Goal: Task Accomplishment & Management: Manage account settings

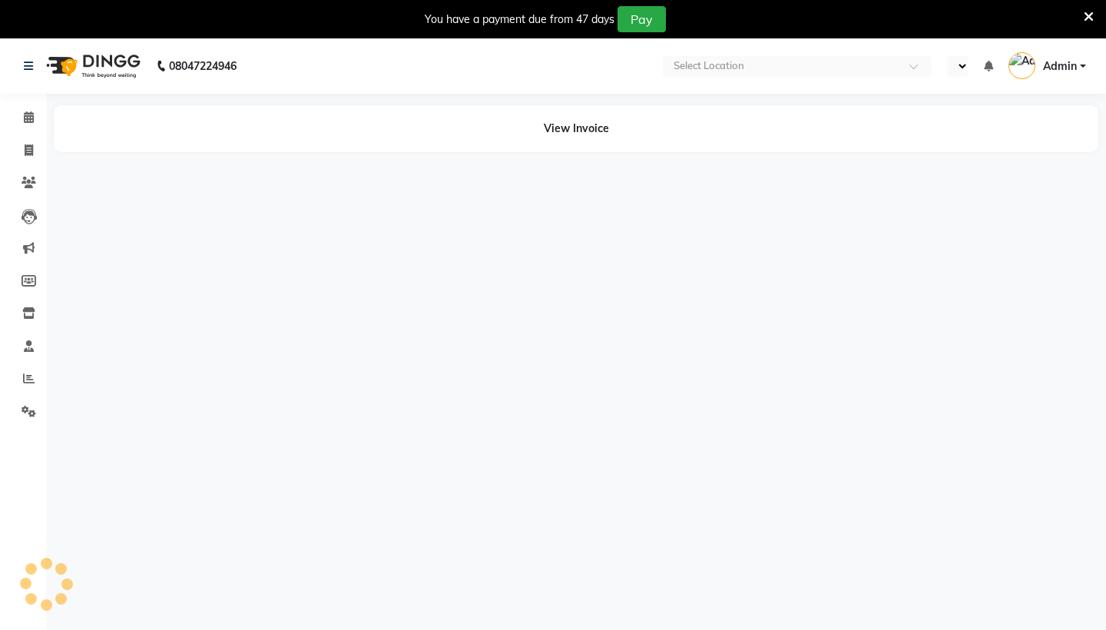
select select "en"
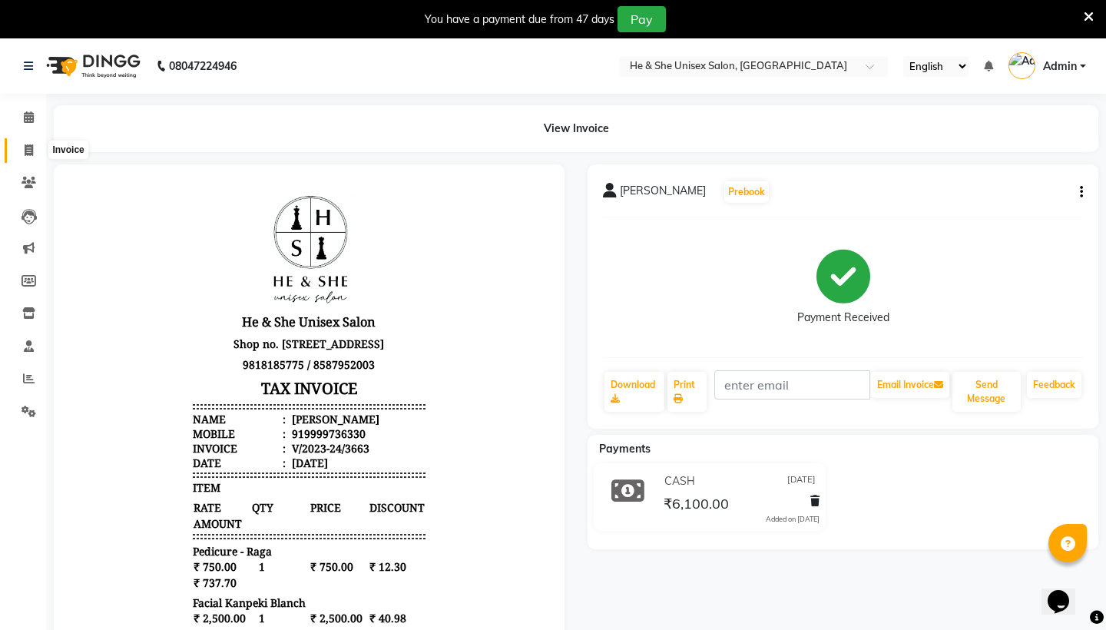
click at [32, 154] on icon at bounding box center [29, 150] width 8 height 12
select select "service"
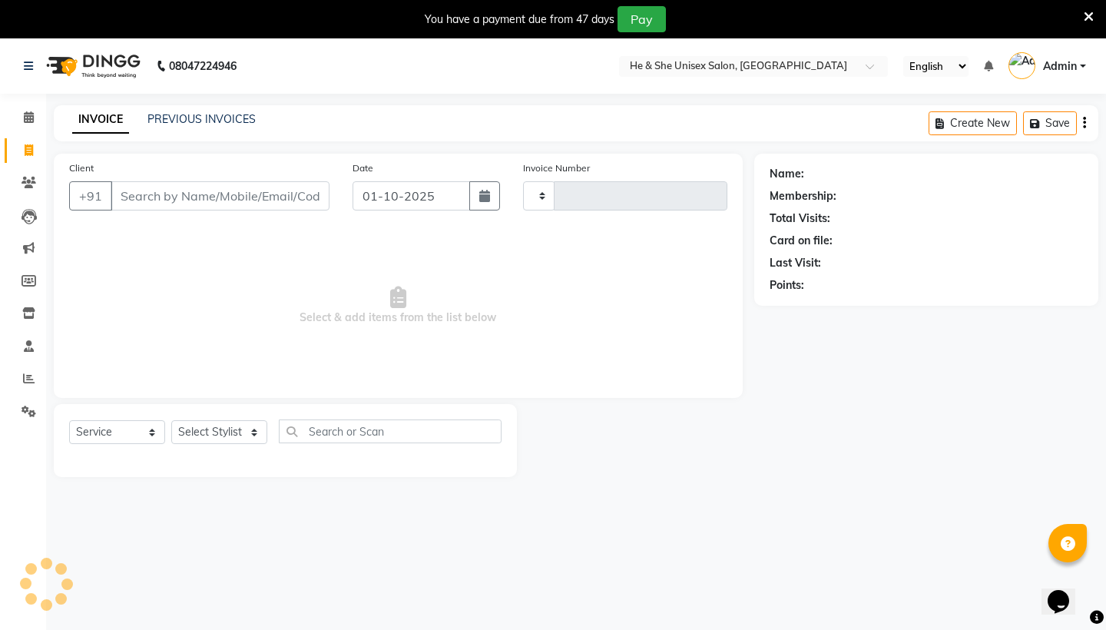
type input "2663"
select select "4745"
click at [187, 199] on input "Client" at bounding box center [220, 195] width 219 height 29
click at [207, 128] on div "INVOICE PREVIOUS INVOICES" at bounding box center [164, 120] width 220 height 18
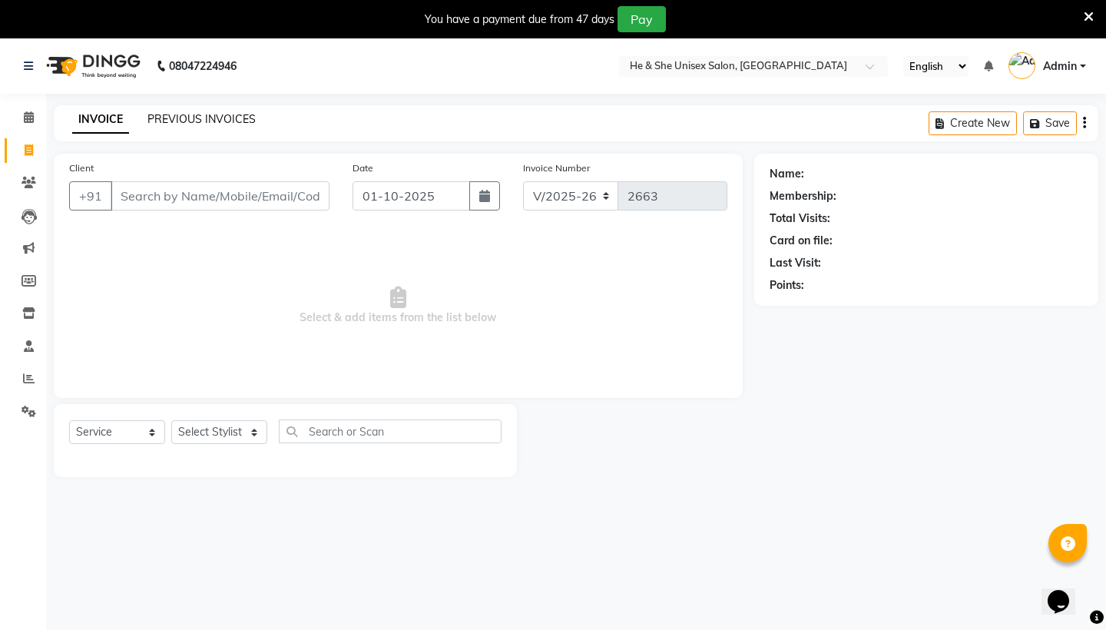
click at [224, 112] on link "PREVIOUS INVOICES" at bounding box center [201, 119] width 108 height 14
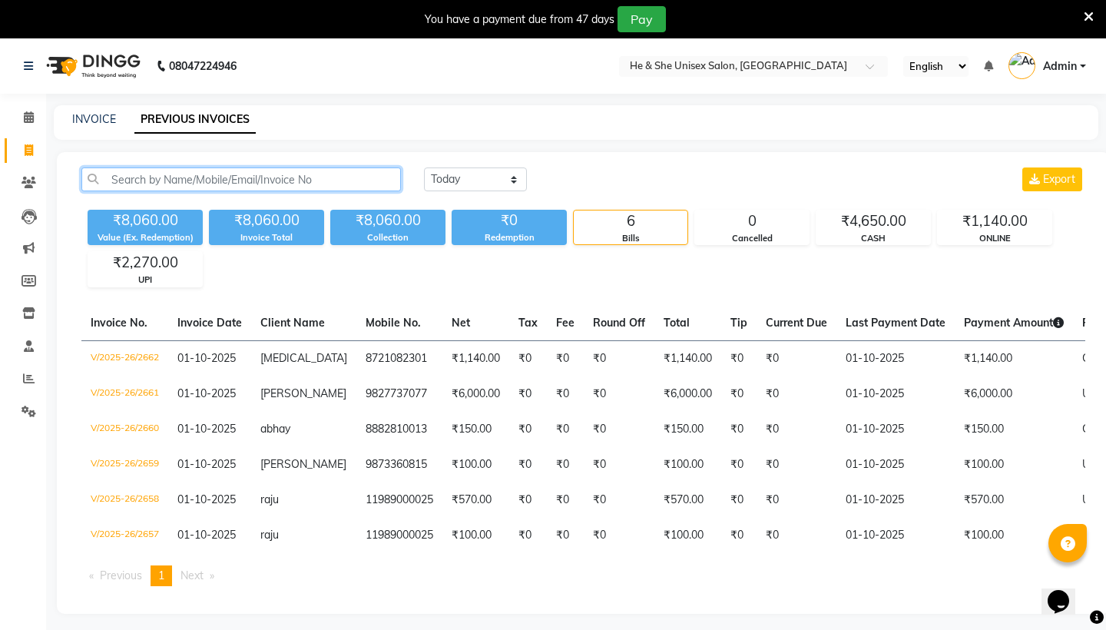
click at [295, 189] on input "text" at bounding box center [241, 179] width 320 height 24
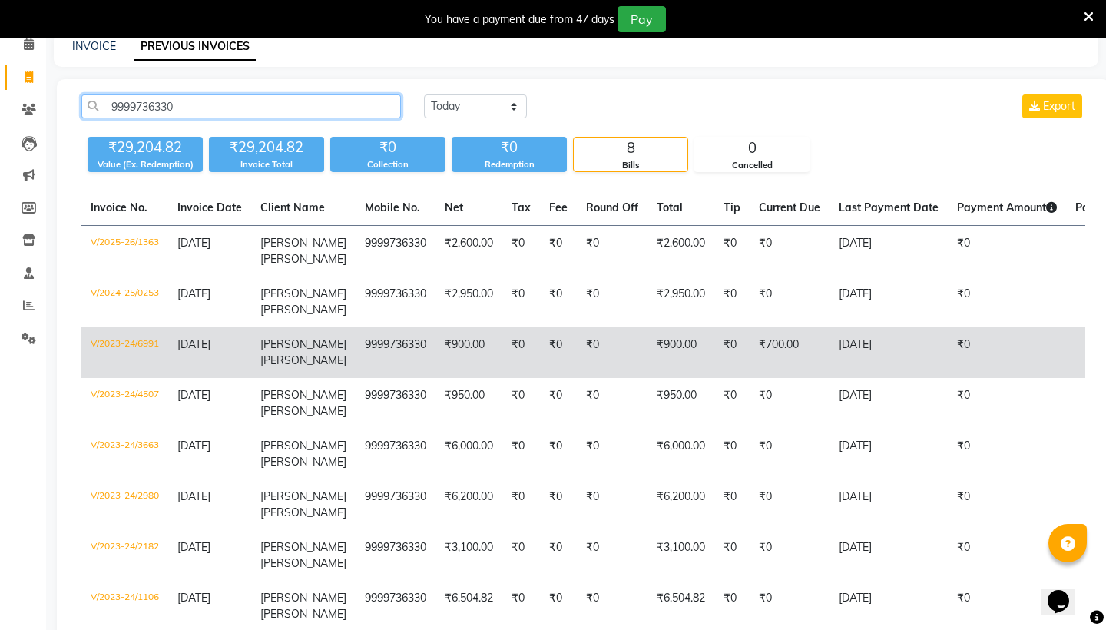
scroll to position [78, 0]
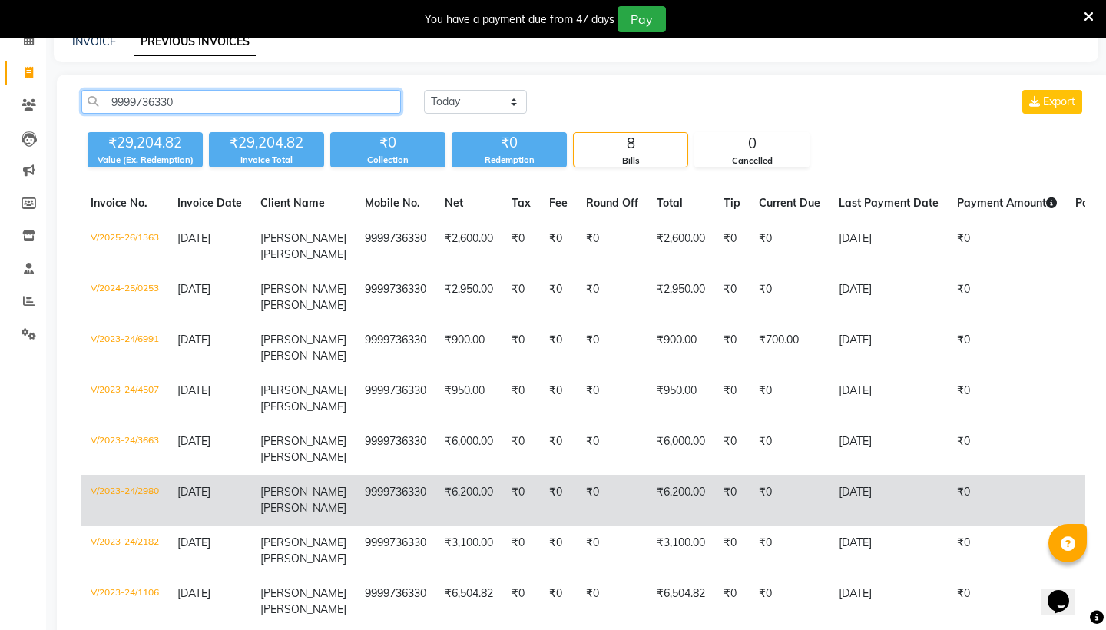
type input "9999736330"
click at [416, 484] on td "9999736330" at bounding box center [396, 500] width 80 height 51
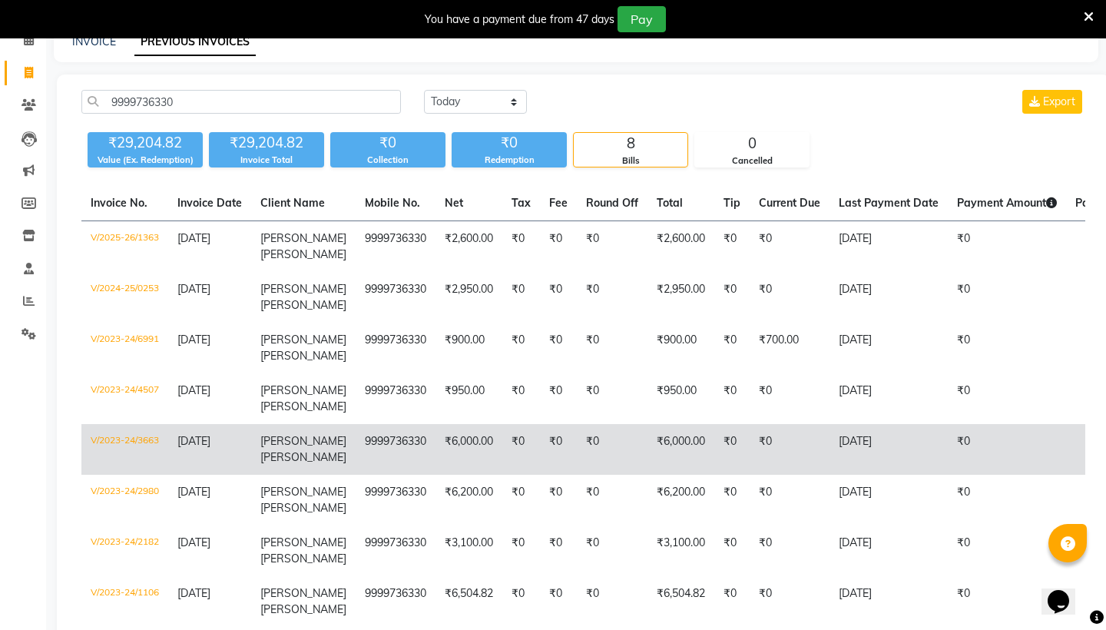
click at [435, 444] on td "₹6,000.00" at bounding box center [468, 449] width 67 height 51
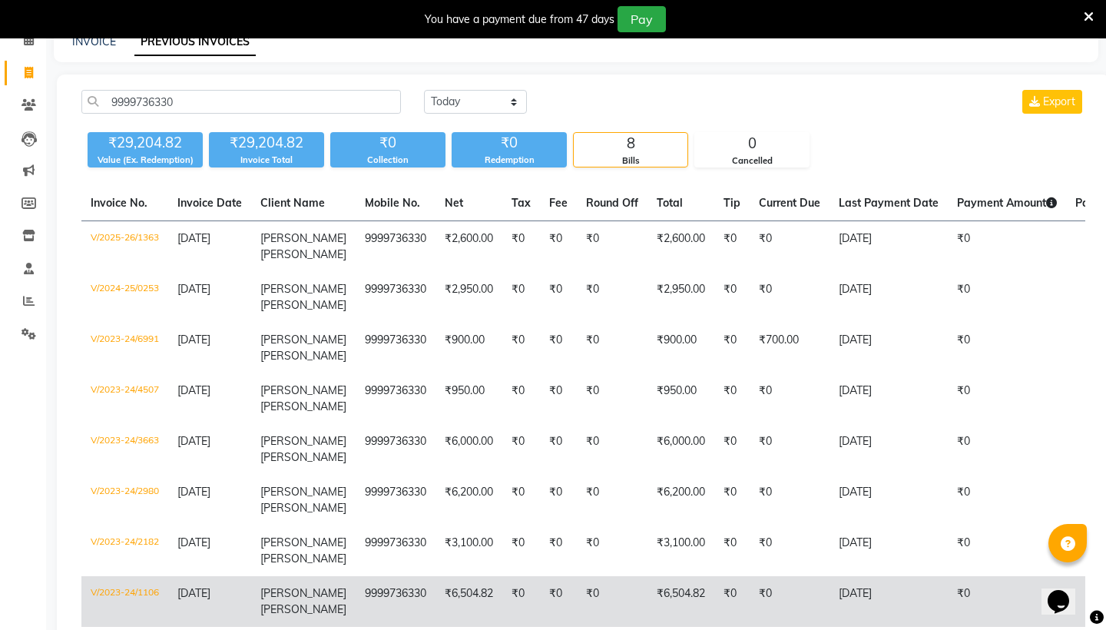
click at [468, 600] on td "₹6,504.82" at bounding box center [468, 601] width 67 height 51
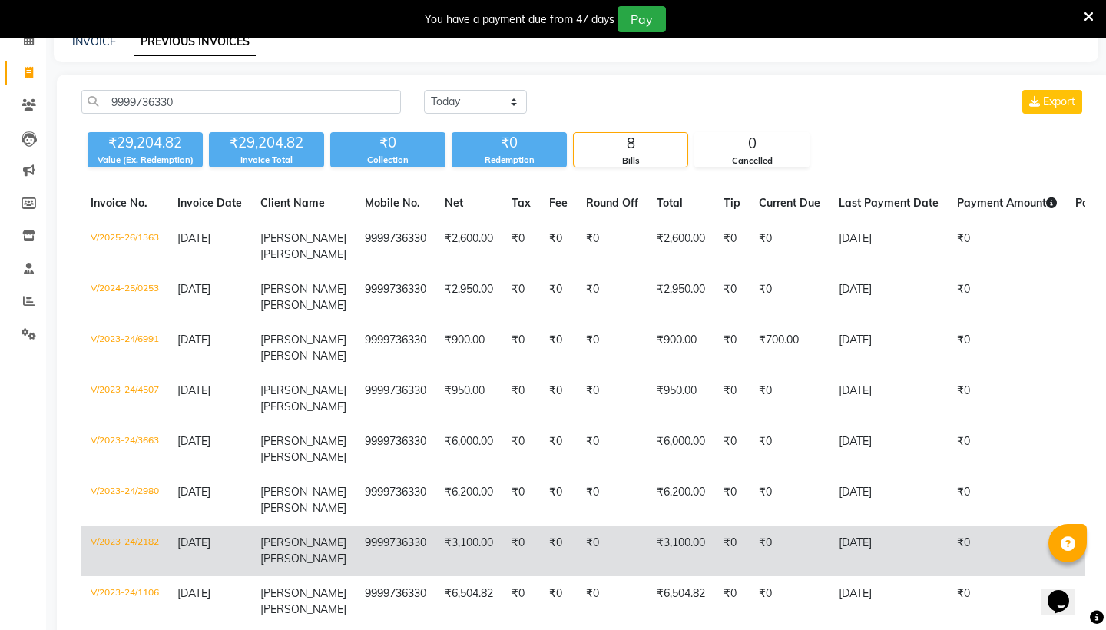
click at [435, 528] on td "₹3,100.00" at bounding box center [468, 550] width 67 height 51
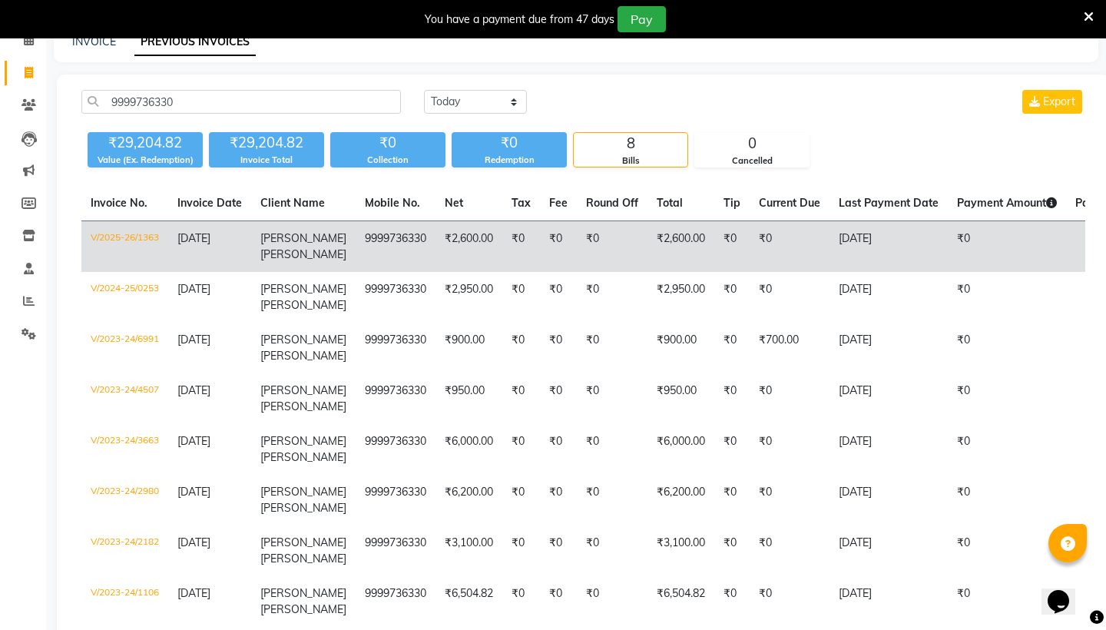
click at [435, 239] on td "₹2,600.00" at bounding box center [468, 246] width 67 height 51
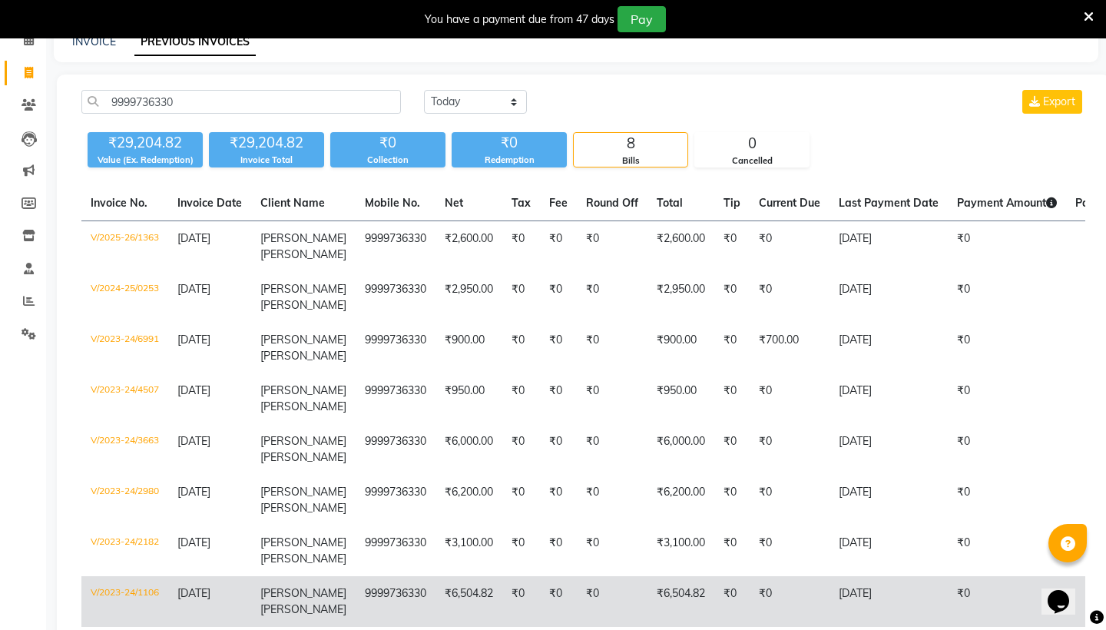
click at [366, 586] on td "9999736330" at bounding box center [396, 601] width 80 height 51
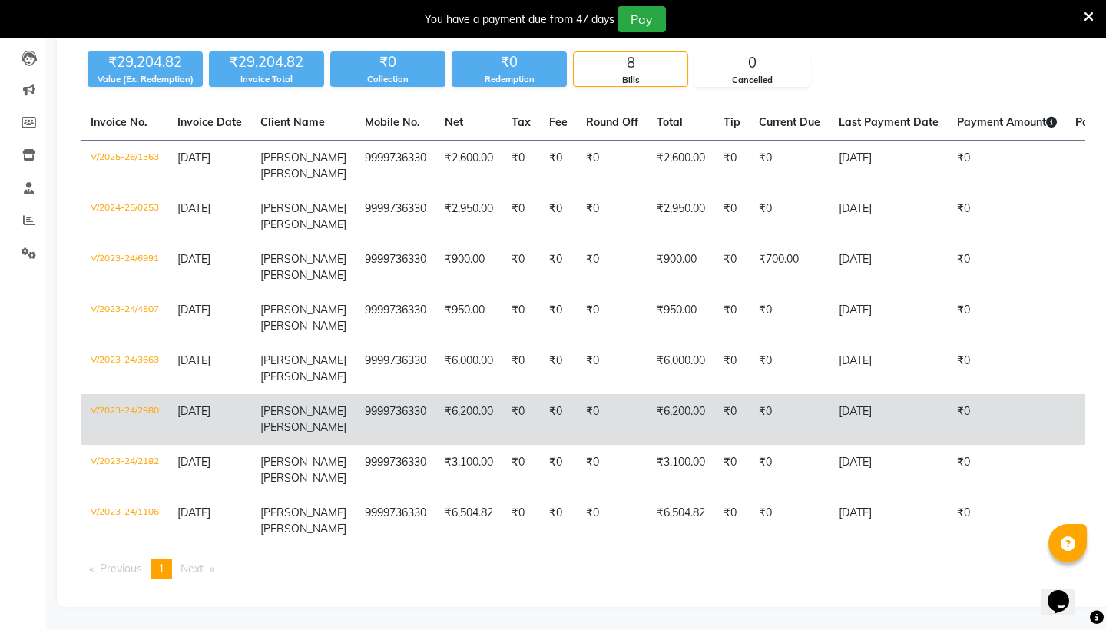
scroll to position [157, 0]
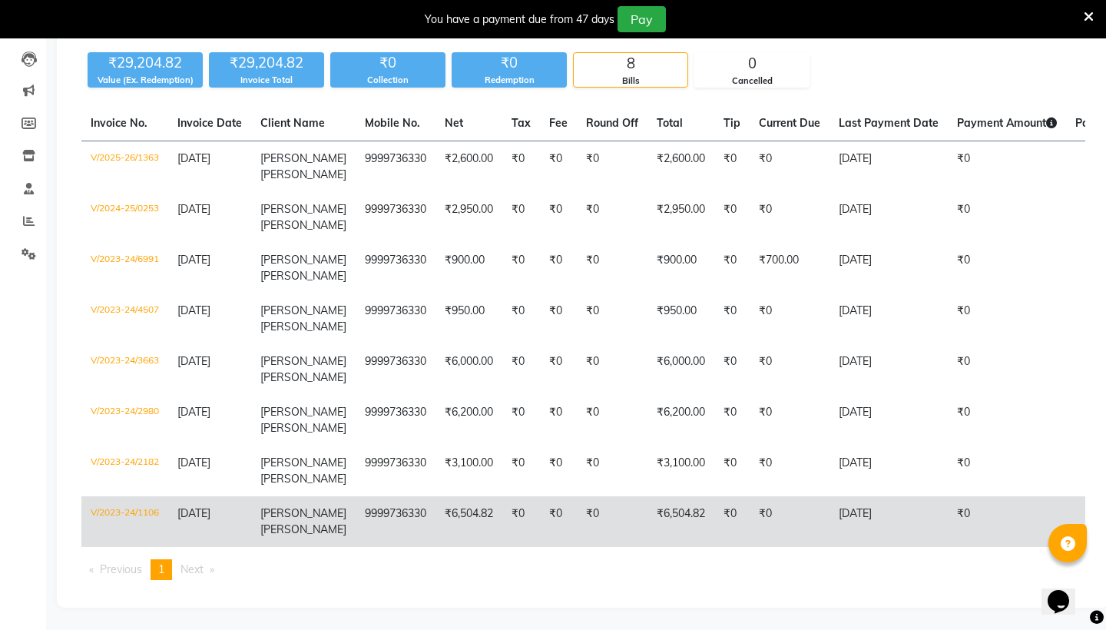
click at [461, 516] on td "₹6,504.82" at bounding box center [468, 521] width 67 height 51
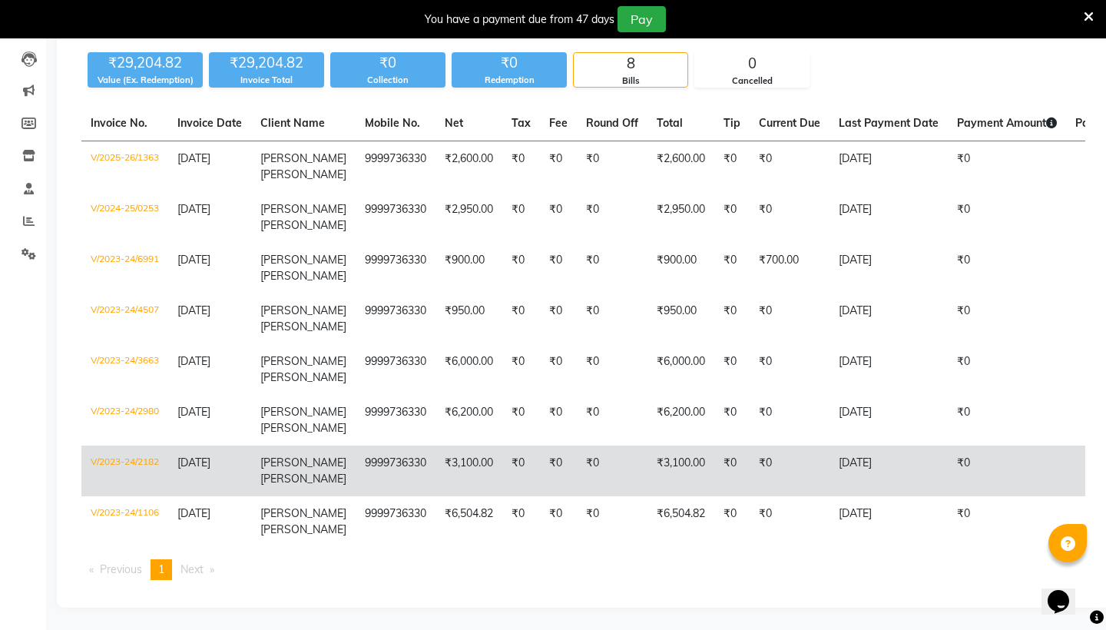
click at [540, 465] on td "₹0" at bounding box center [558, 470] width 37 height 51
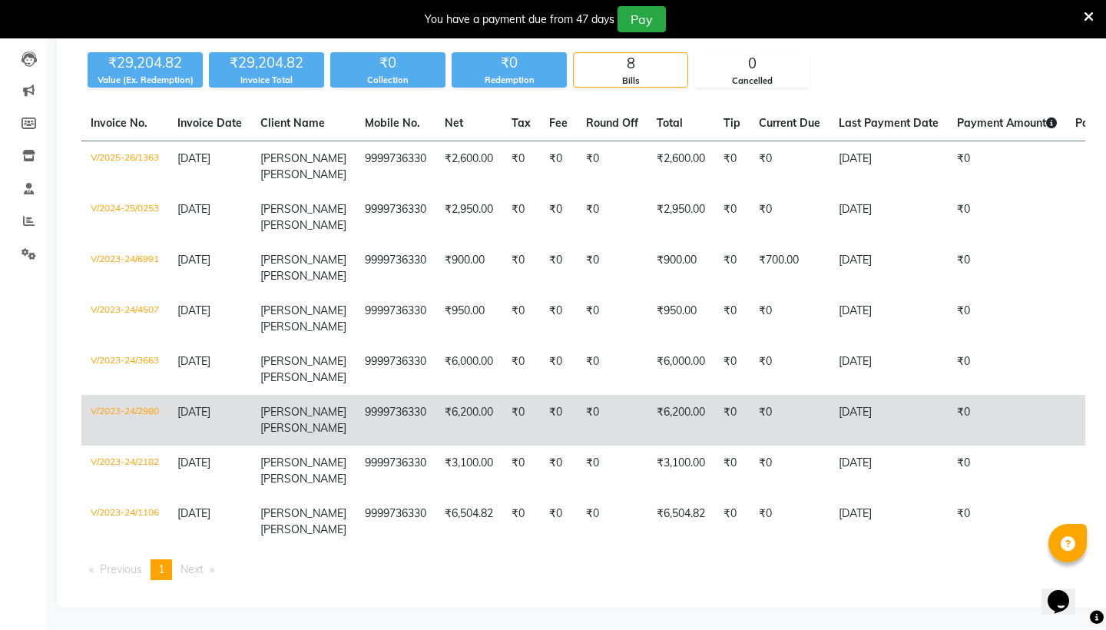
click at [577, 423] on td "₹0" at bounding box center [612, 420] width 71 height 51
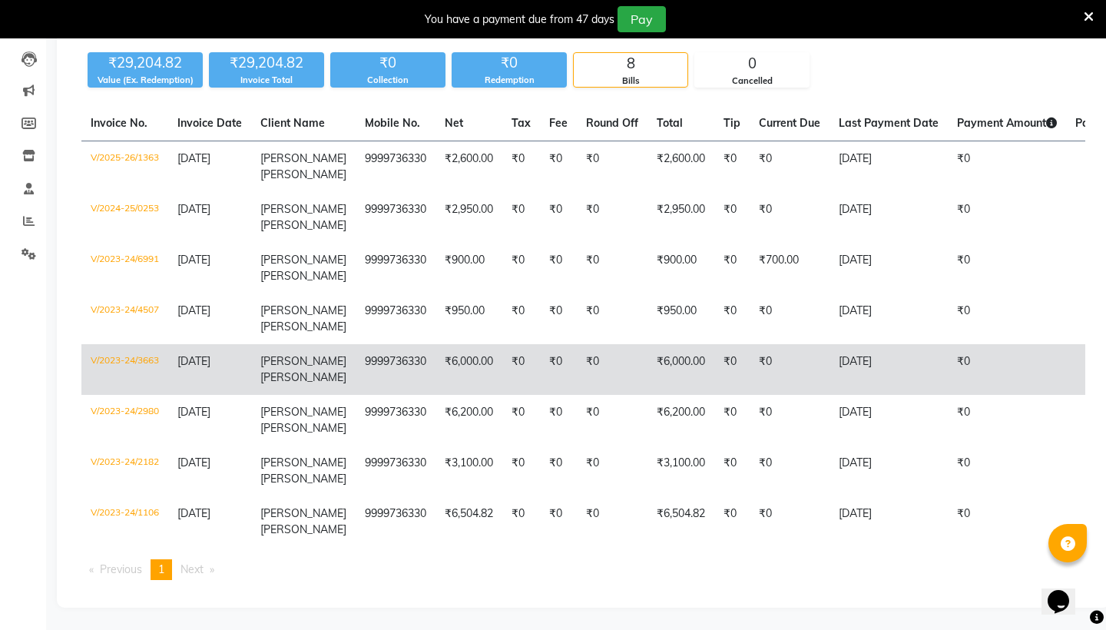
click at [613, 363] on td "₹0" at bounding box center [612, 369] width 71 height 51
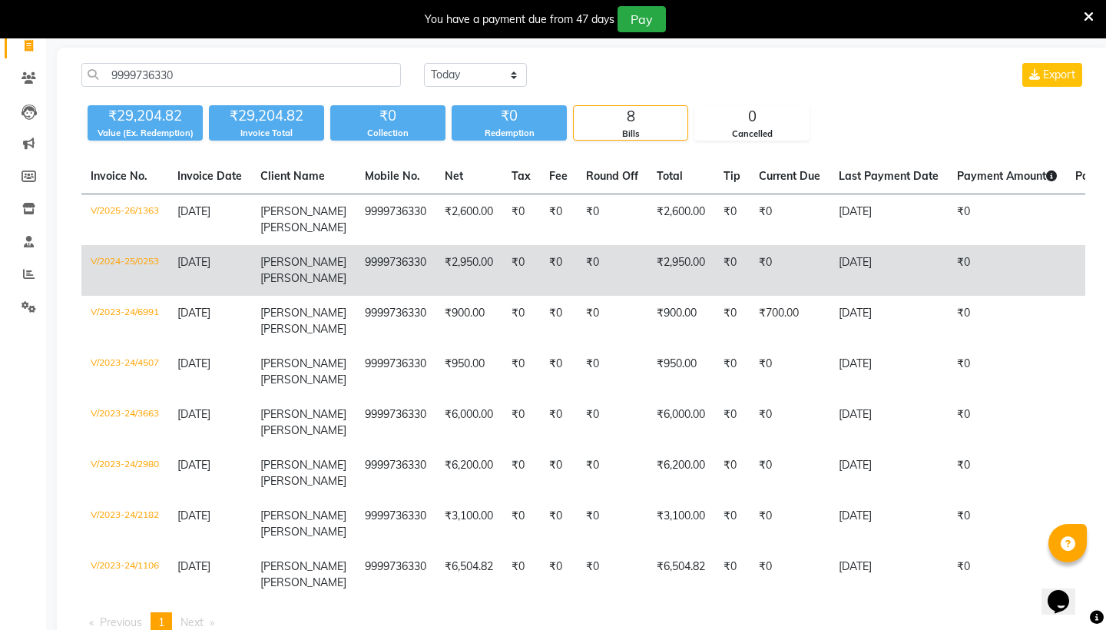
scroll to position [100, 0]
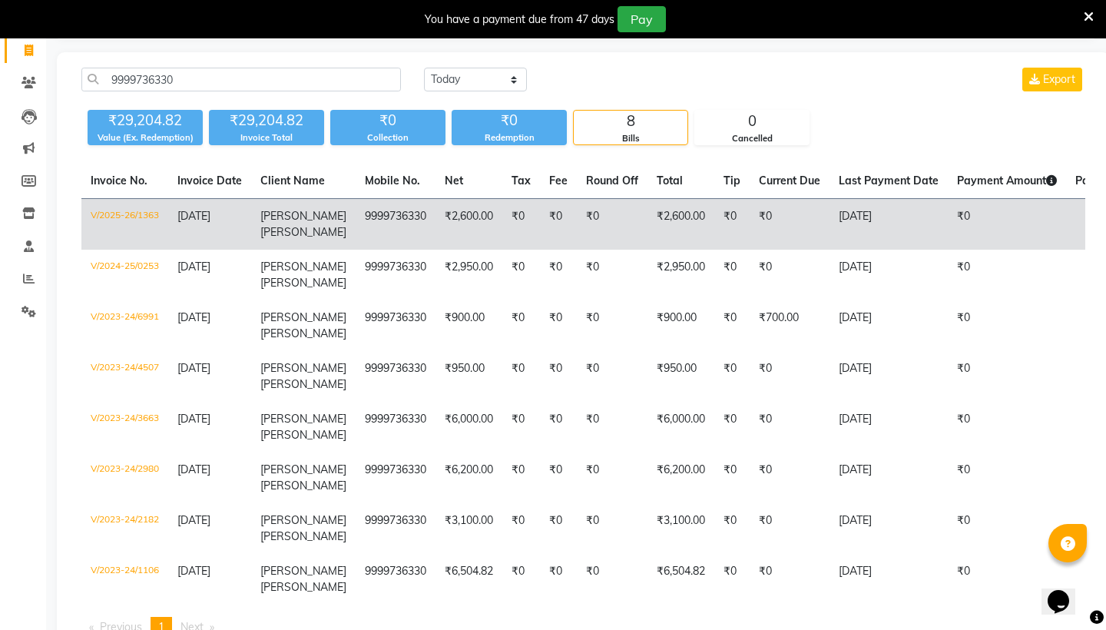
click at [650, 218] on td "₹2,600.00" at bounding box center [680, 224] width 67 height 51
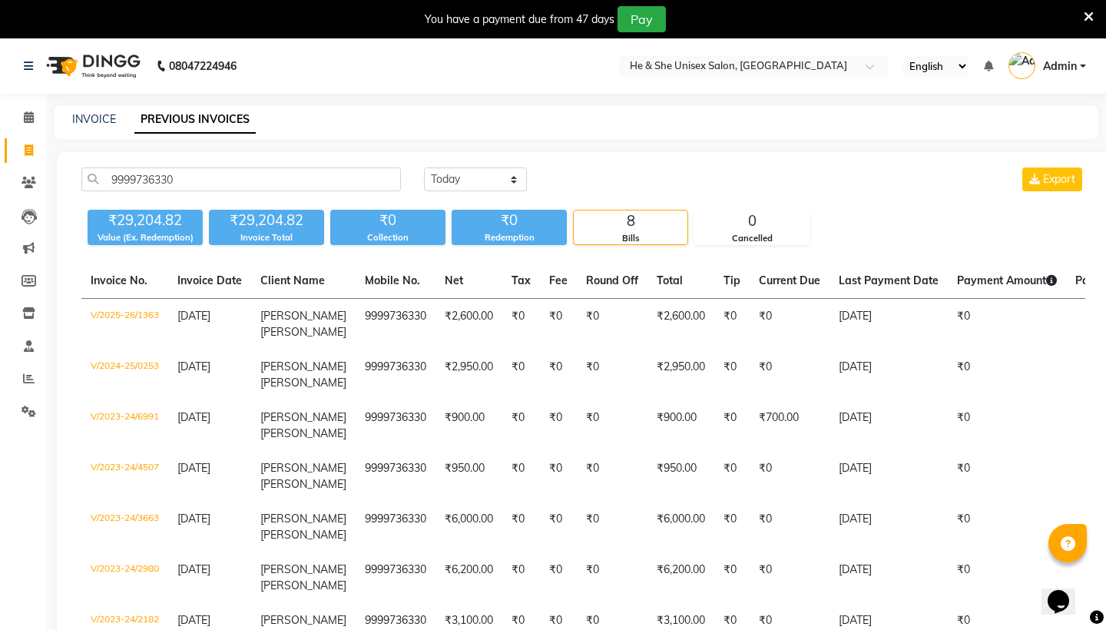
scroll to position [0, 0]
click at [25, 121] on icon at bounding box center [29, 117] width 10 height 12
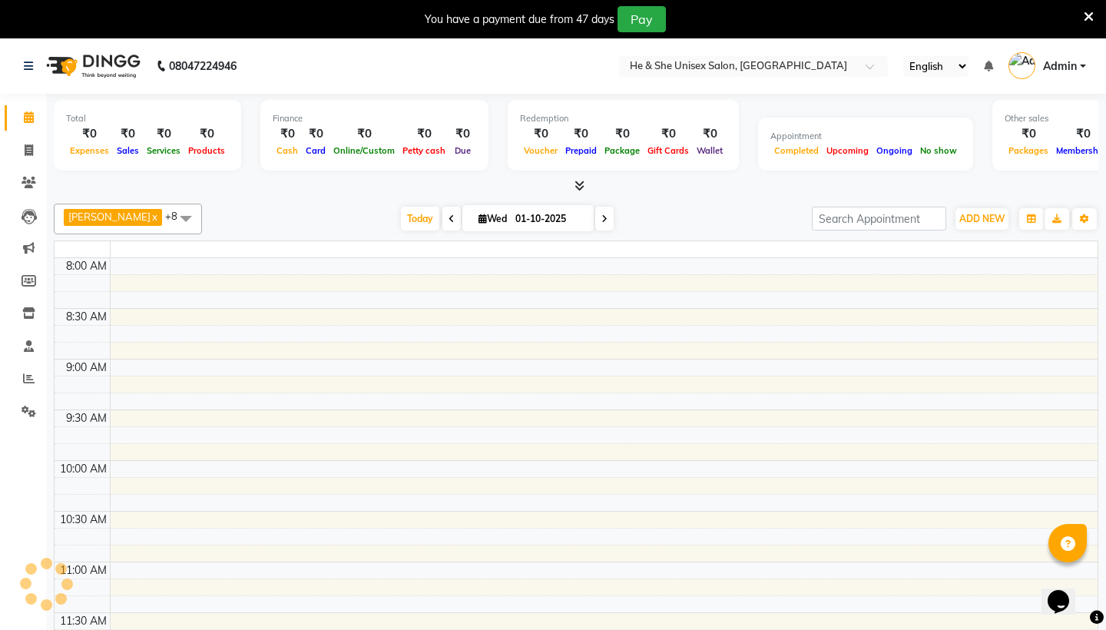
scroll to position [925, 0]
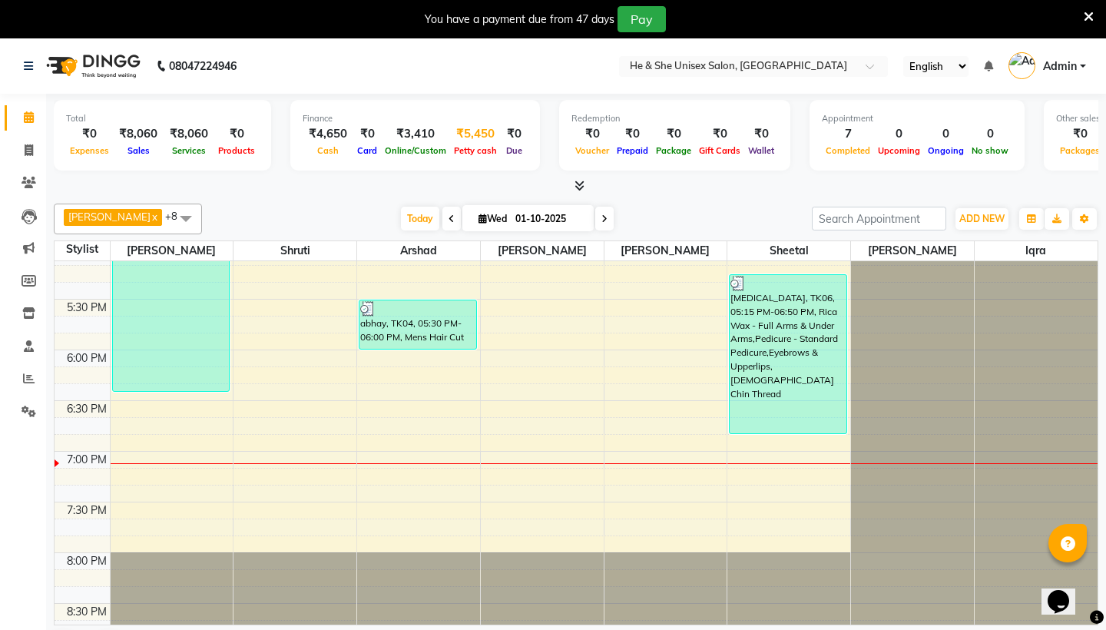
click at [478, 153] on span "Petty cash" at bounding box center [475, 150] width 51 height 11
select select "3584"
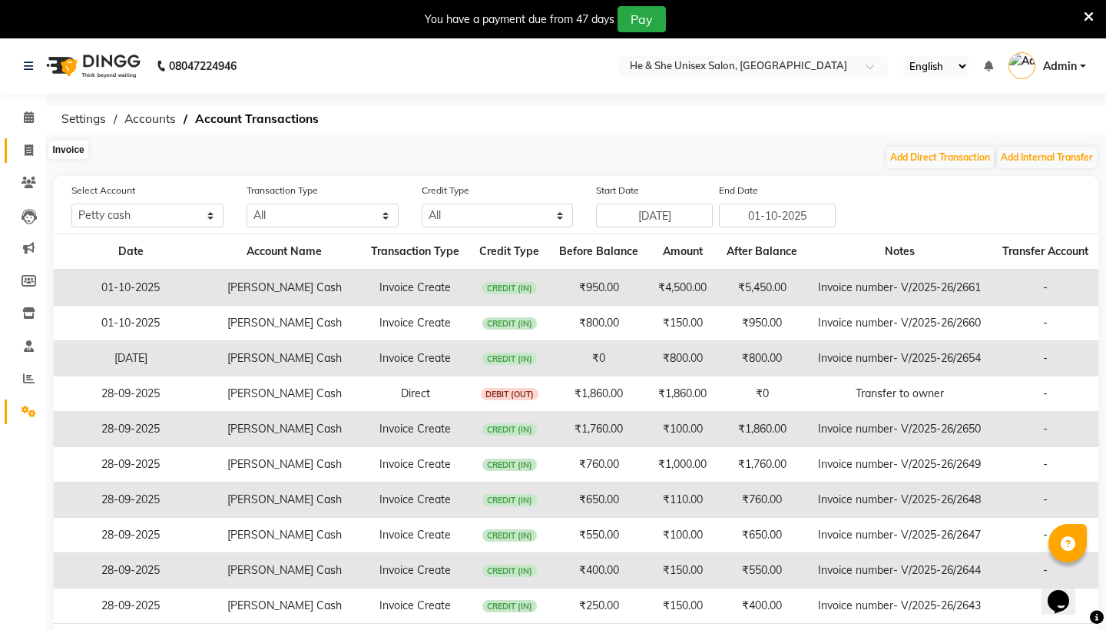
click at [31, 147] on icon at bounding box center [29, 150] width 8 height 12
select select "service"
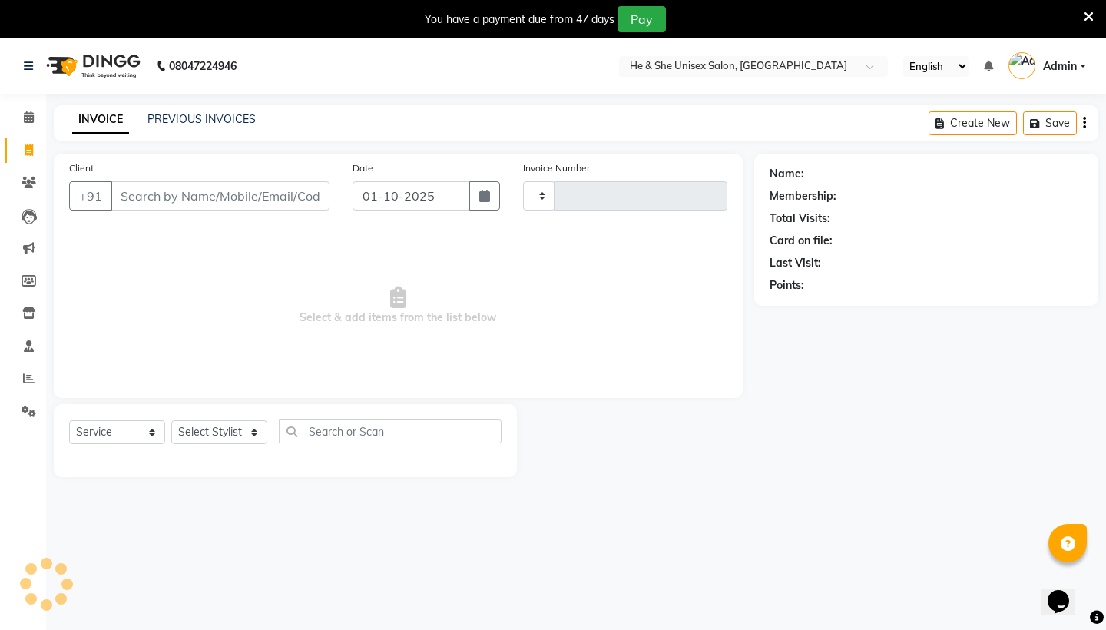
type input "2663"
select select "4745"
click at [25, 117] on icon at bounding box center [29, 117] width 10 height 12
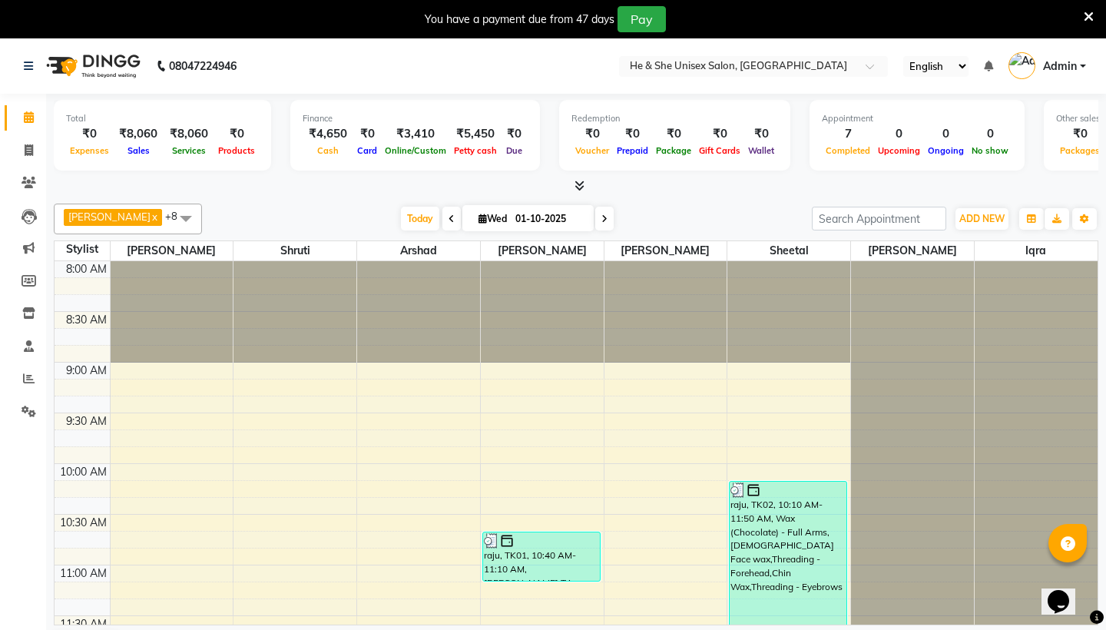
click at [25, 133] on li "Calendar" at bounding box center [23, 117] width 46 height 33
click at [26, 145] on icon at bounding box center [29, 150] width 8 height 12
select select "4745"
select select "service"
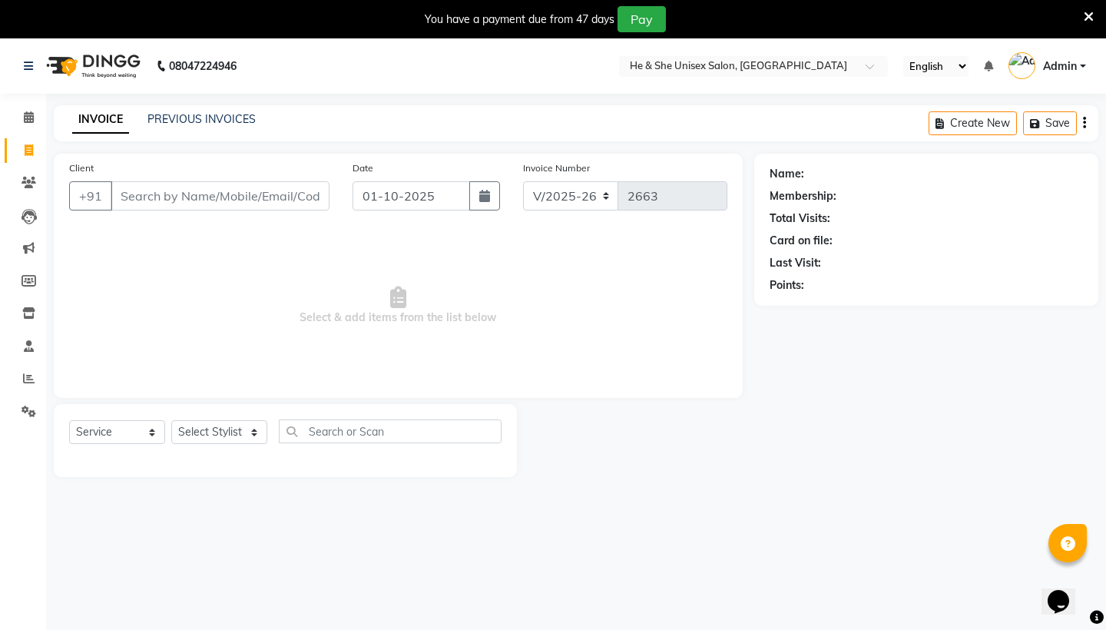
click at [247, 187] on input "Client" at bounding box center [220, 195] width 219 height 29
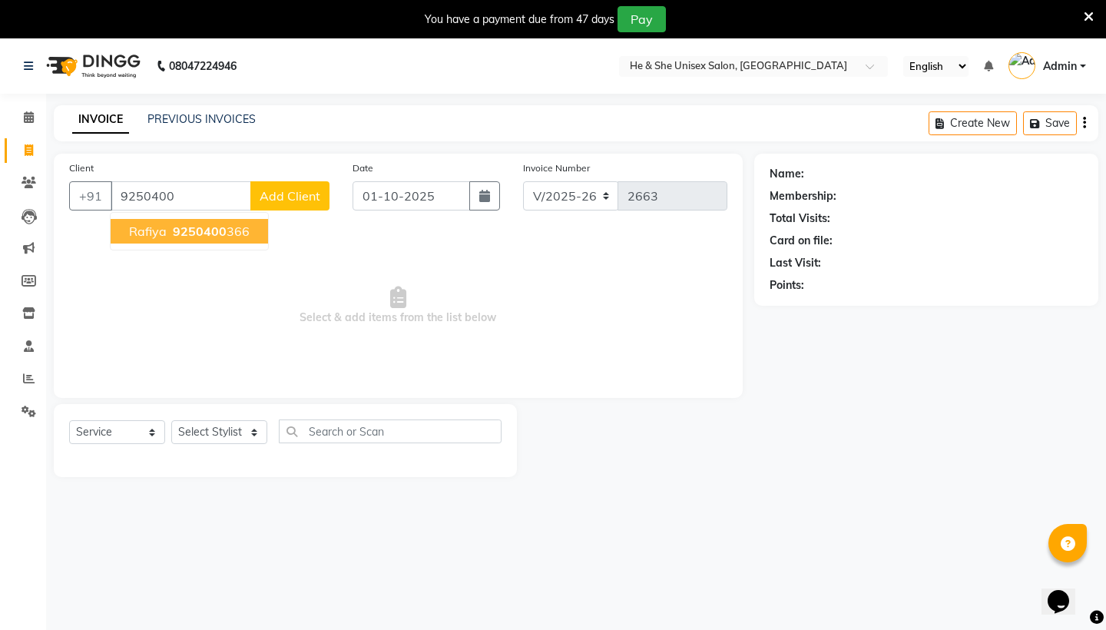
click at [226, 241] on button "rafiya 9250400 366" at bounding box center [189, 231] width 157 height 25
type input "9250400366"
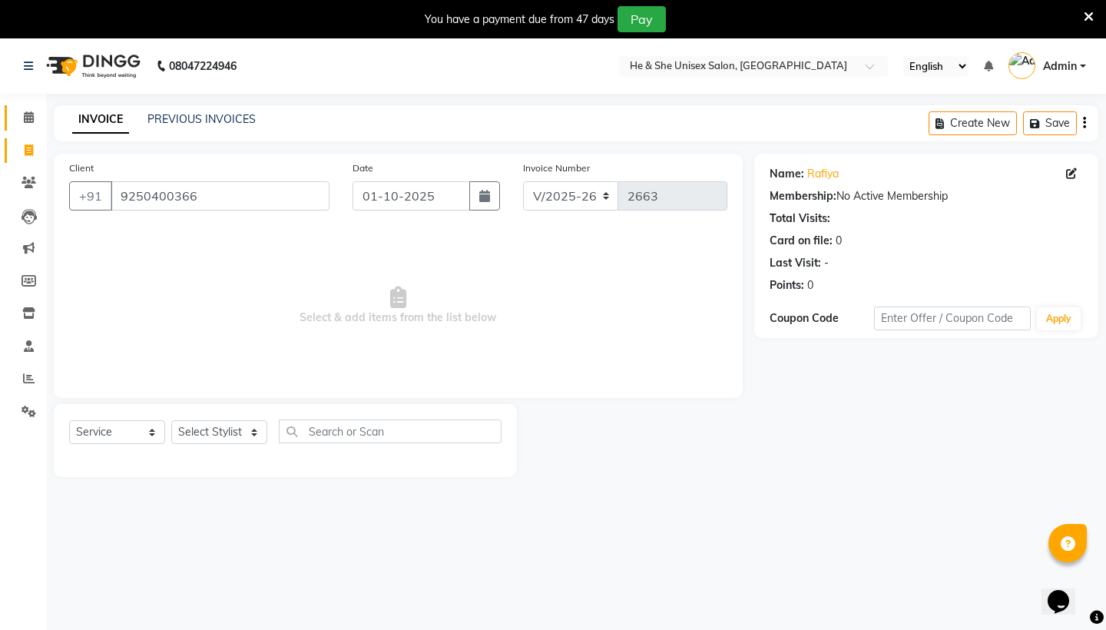
click at [24, 126] on link "Calendar" at bounding box center [23, 117] width 37 height 25
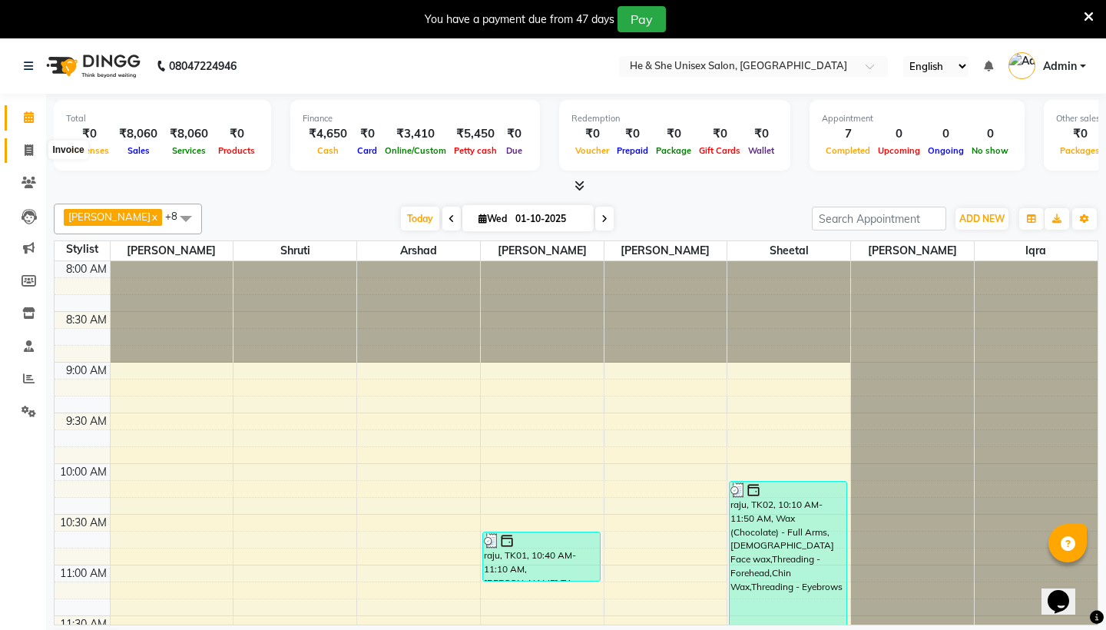
click at [27, 153] on icon at bounding box center [29, 150] width 8 height 12
select select "4745"
select select "service"
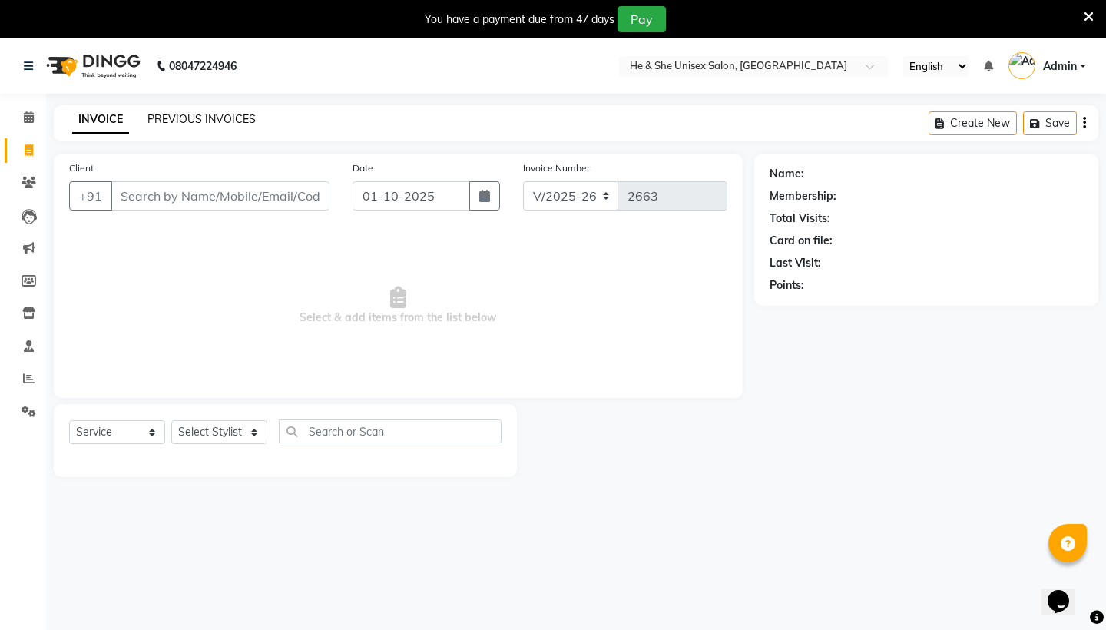
click at [210, 114] on link "PREVIOUS INVOICES" at bounding box center [201, 119] width 108 height 14
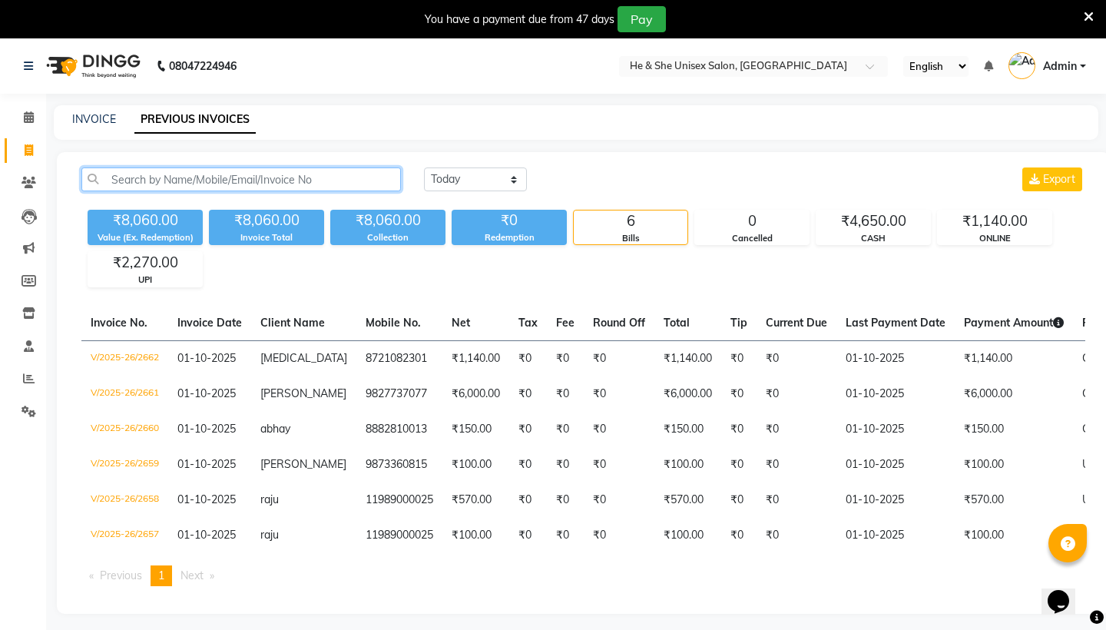
click at [211, 177] on input "text" at bounding box center [241, 179] width 320 height 24
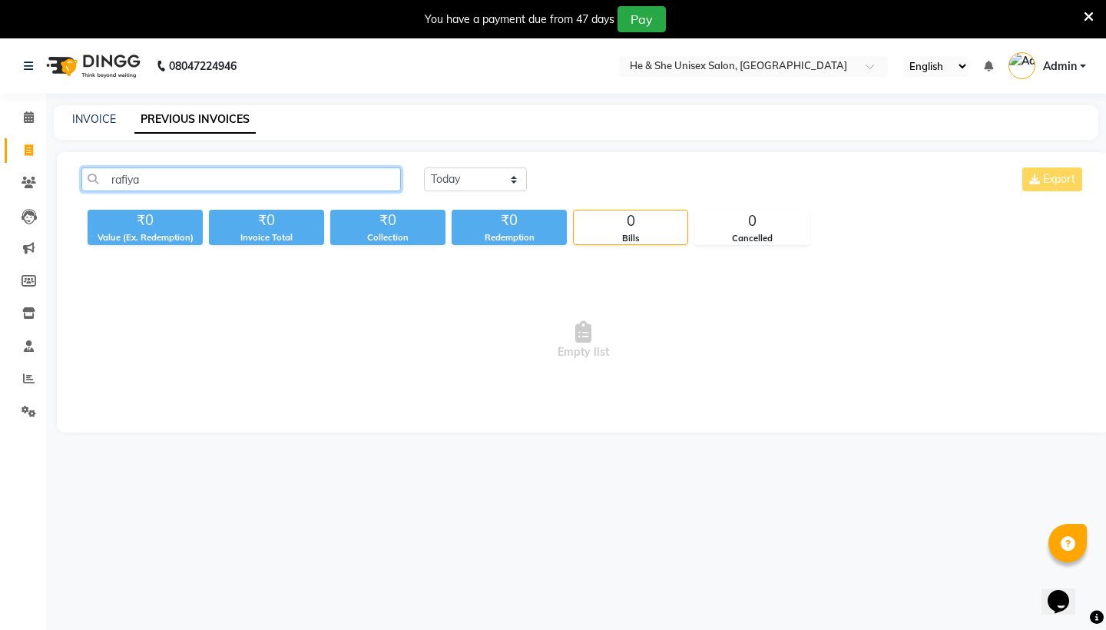
type input "rafiya"
click at [182, 114] on link "PREVIOUS INVOICES" at bounding box center [194, 120] width 121 height 28
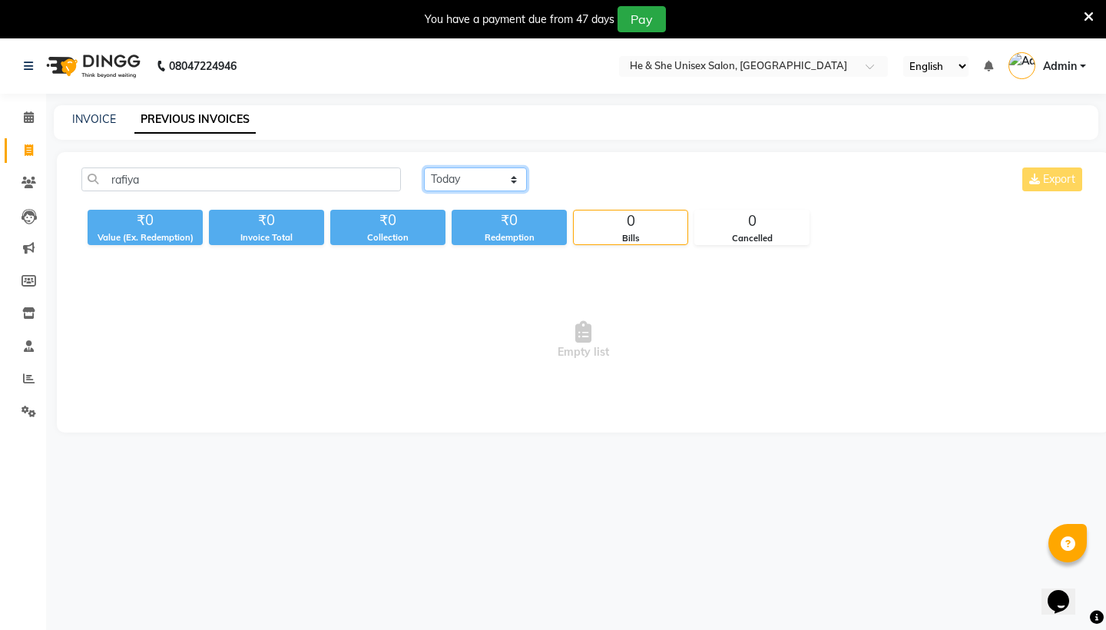
select select "range"
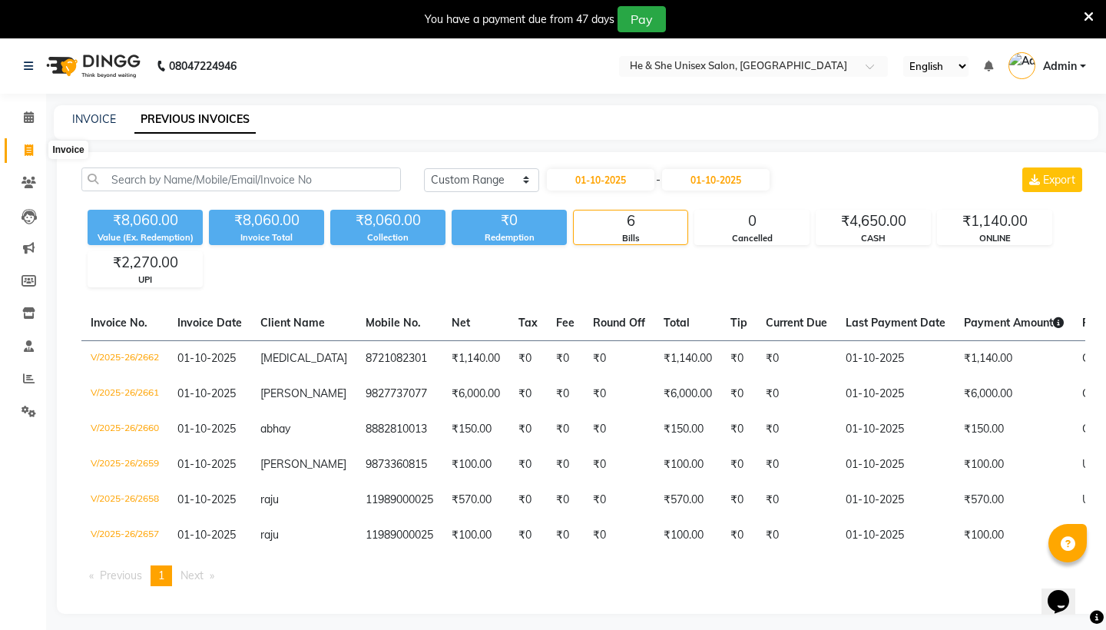
click at [25, 148] on icon at bounding box center [29, 150] width 8 height 12
select select "service"
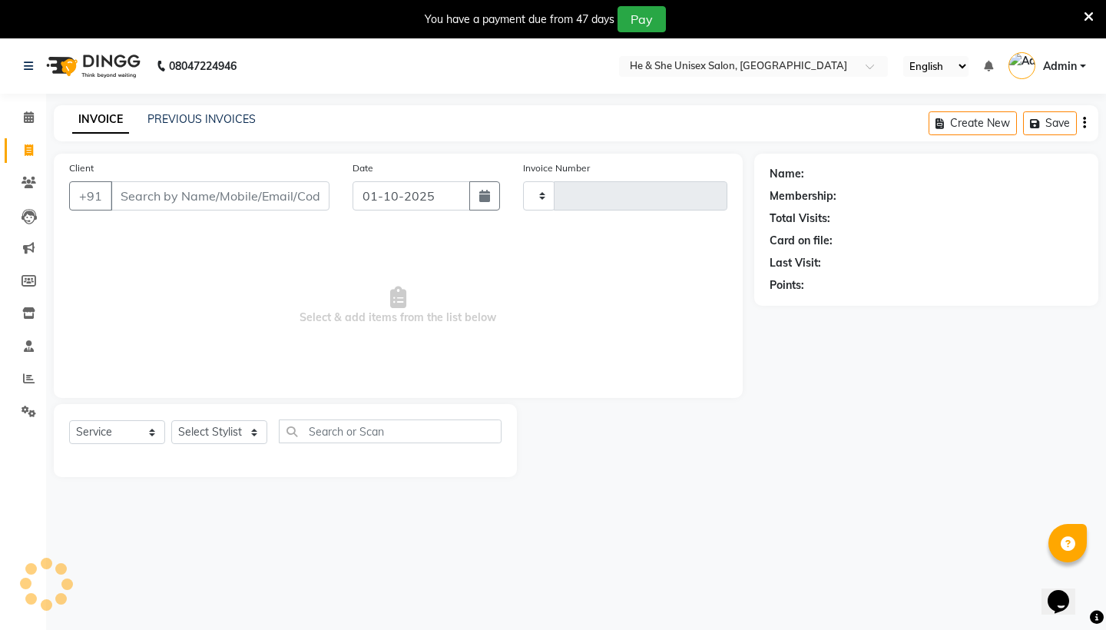
type input "2663"
select select "4745"
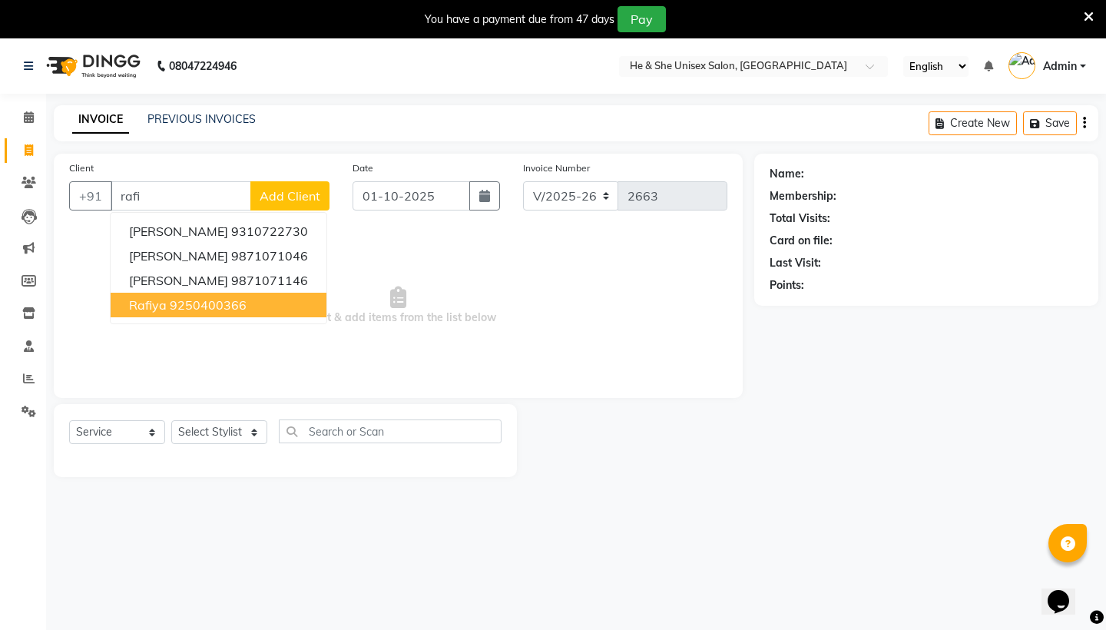
click at [170, 312] on ngb-highlight "9250400366" at bounding box center [208, 304] width 77 height 15
type input "9250400366"
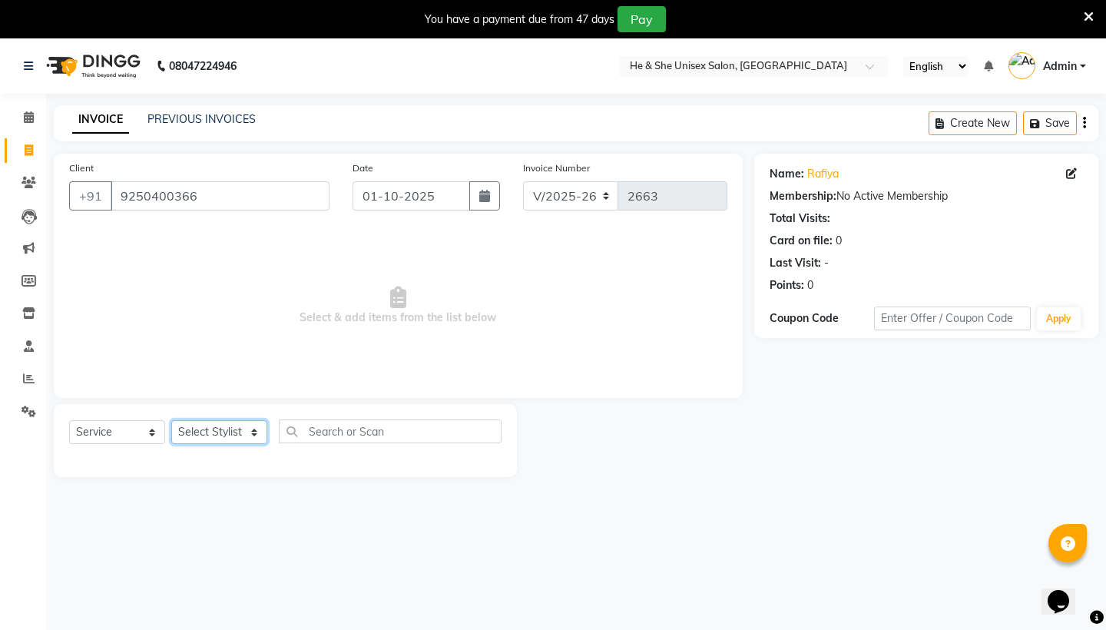
select select "28390"
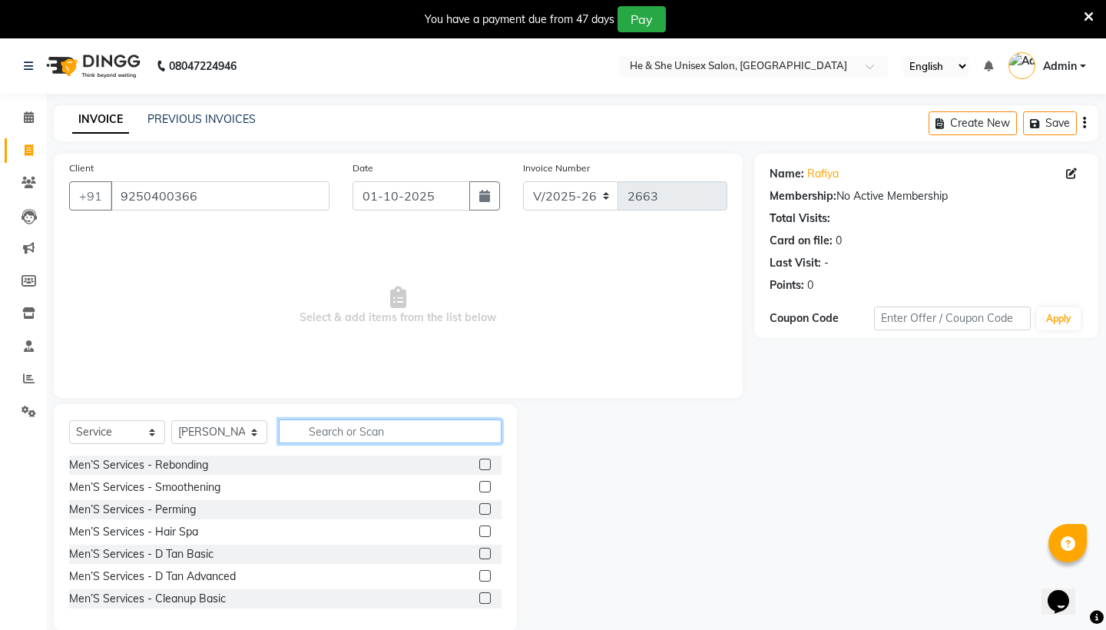
click at [311, 426] on input "text" at bounding box center [390, 431] width 223 height 24
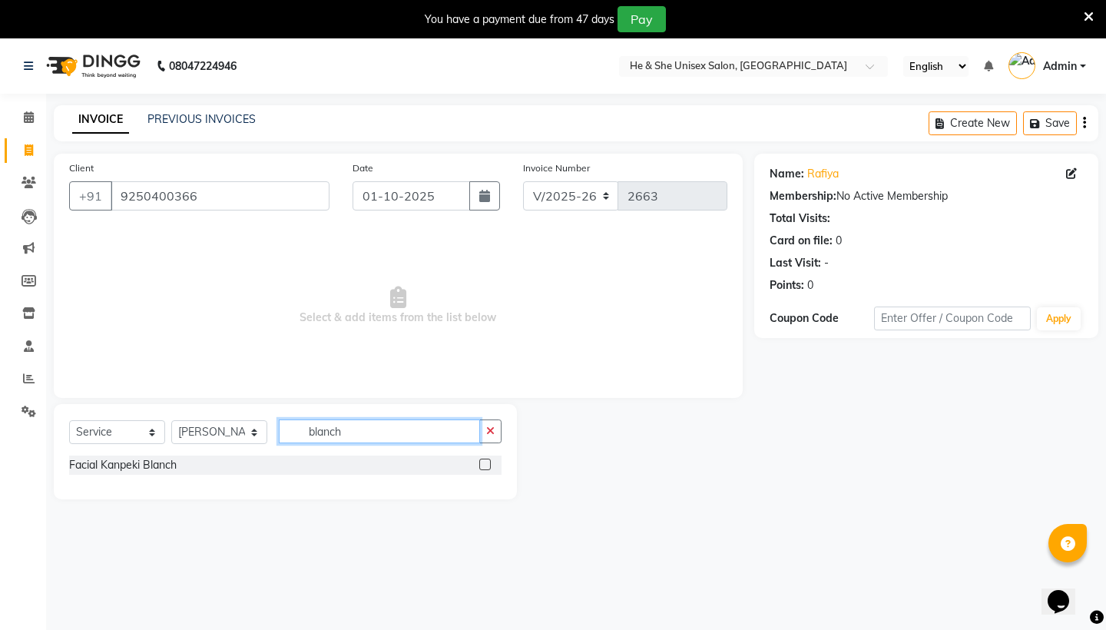
type input "blanch"
click at [132, 451] on div "Select Service Product Membership Package Voucher Prepaid Gift Card Select Styl…" at bounding box center [285, 437] width 432 height 36
click at [132, 466] on div "Facial Kanpeki Blanch" at bounding box center [123, 465] width 108 height 16
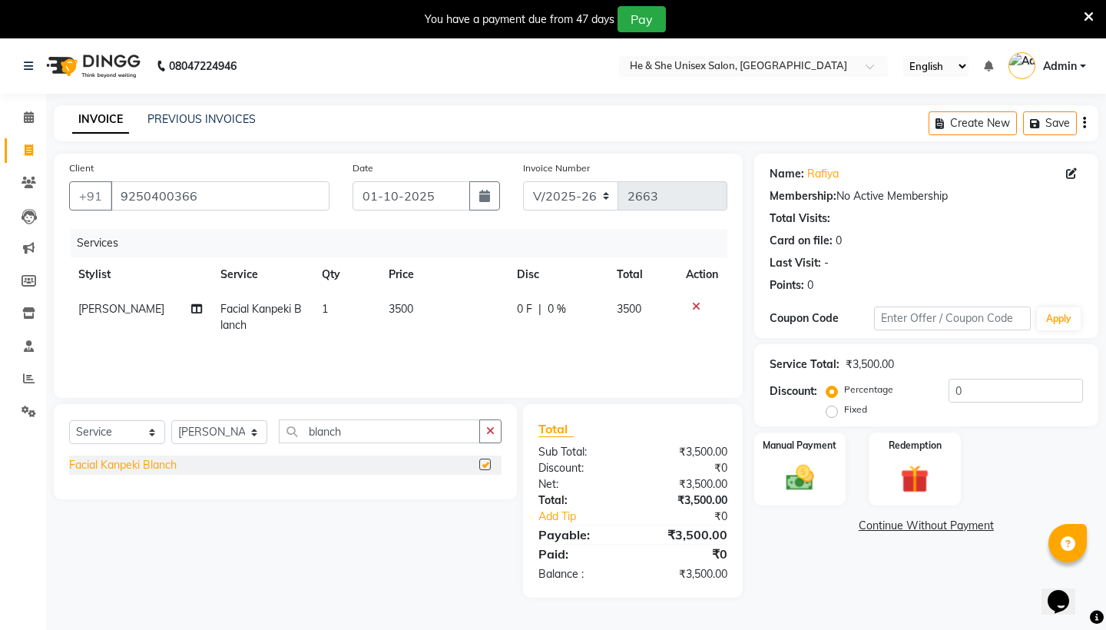
checkbox input "false"
click at [489, 432] on icon "button" at bounding box center [490, 431] width 8 height 11
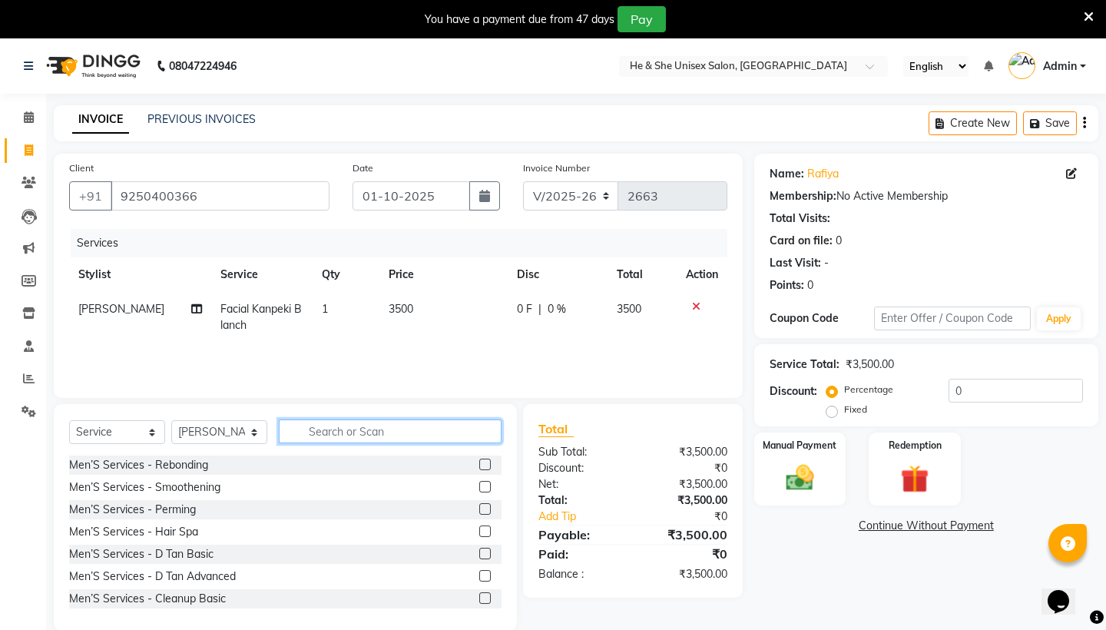
click at [454, 432] on input "text" at bounding box center [390, 431] width 223 height 24
type input "f"
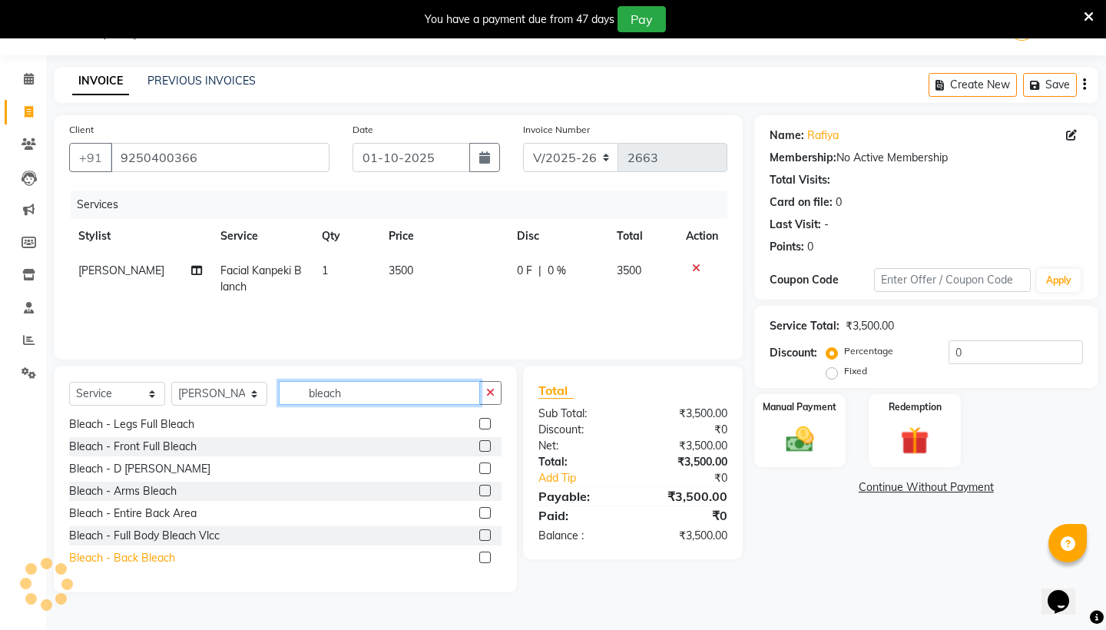
scroll to position [38, 0]
type input "bleach"
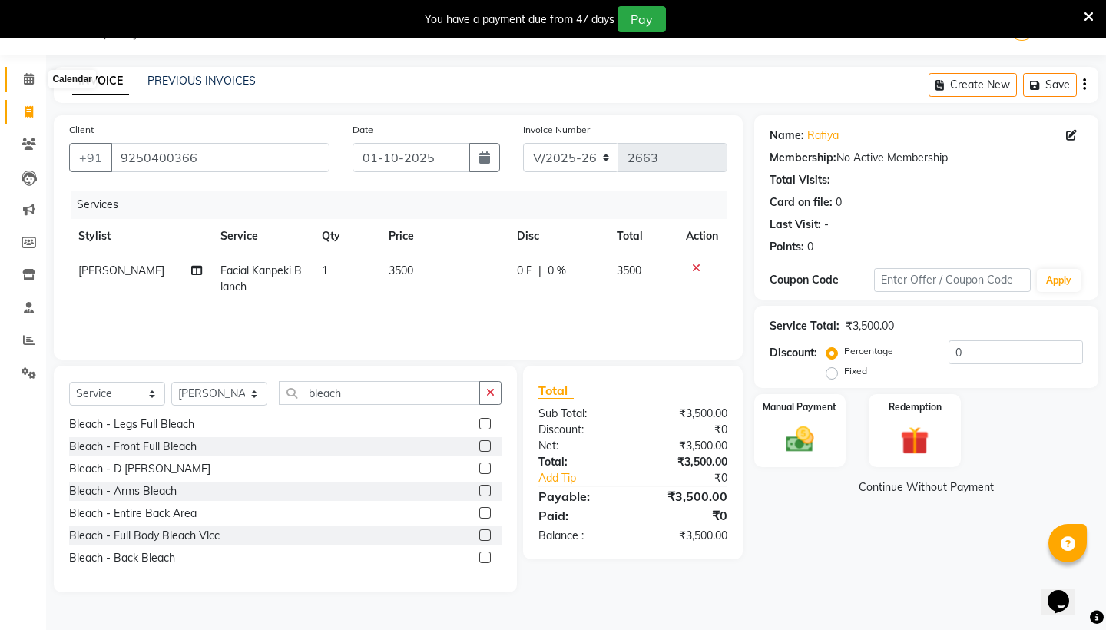
click at [25, 74] on icon at bounding box center [29, 79] width 10 height 12
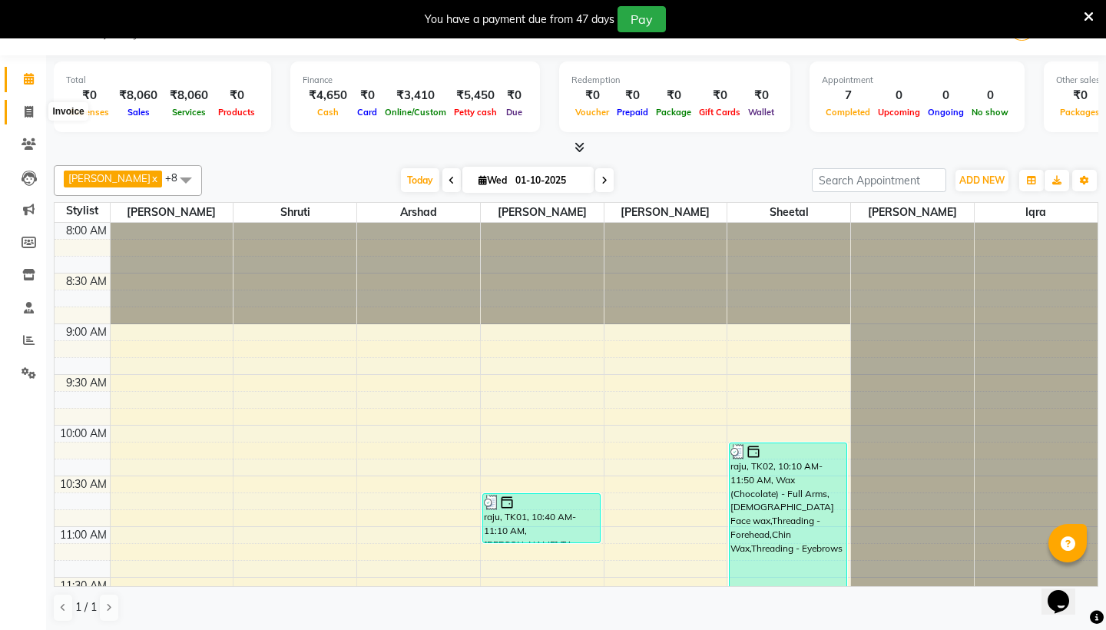
click at [32, 106] on icon at bounding box center [29, 112] width 8 height 12
select select "service"
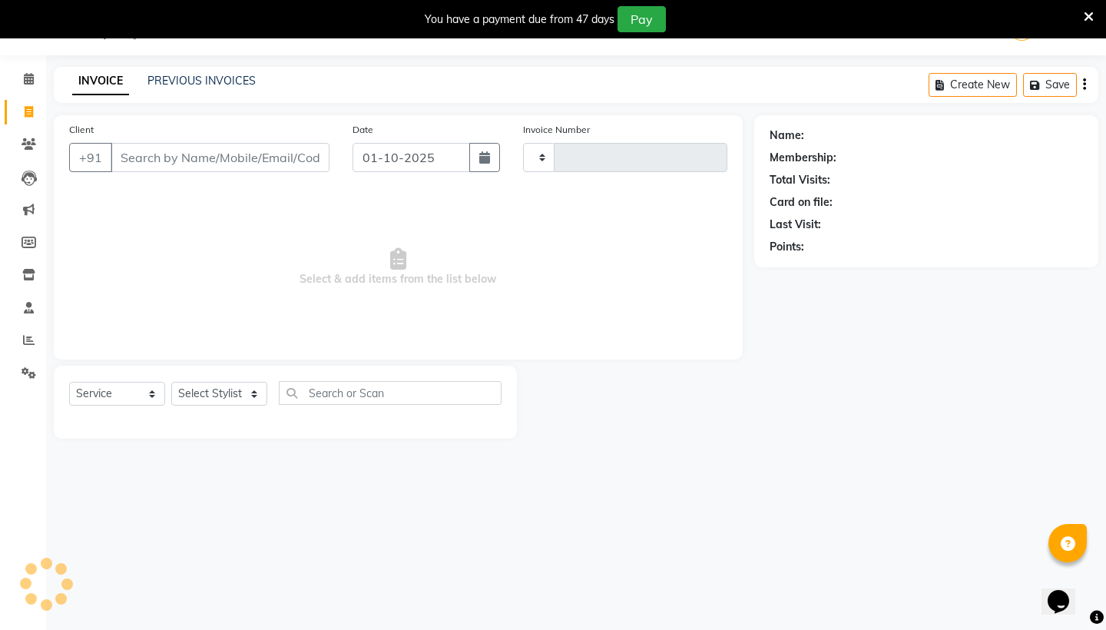
click at [174, 163] on input "Client" at bounding box center [220, 157] width 219 height 29
type input "2663"
select select "4745"
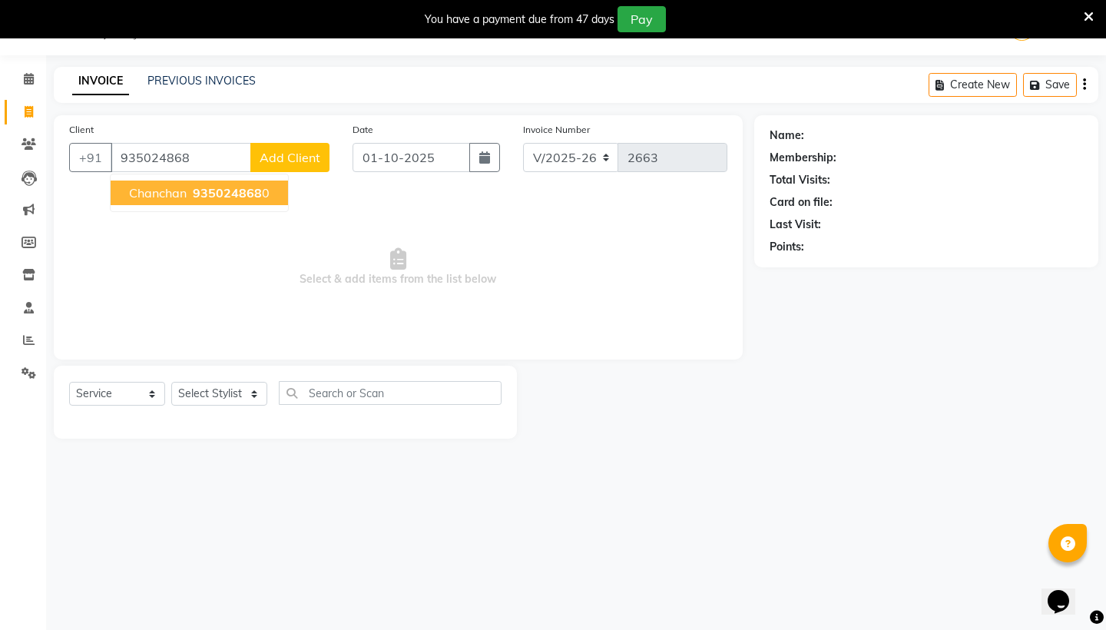
click at [172, 197] on span "chanchan" at bounding box center [158, 192] width 58 height 15
type input "9350248680"
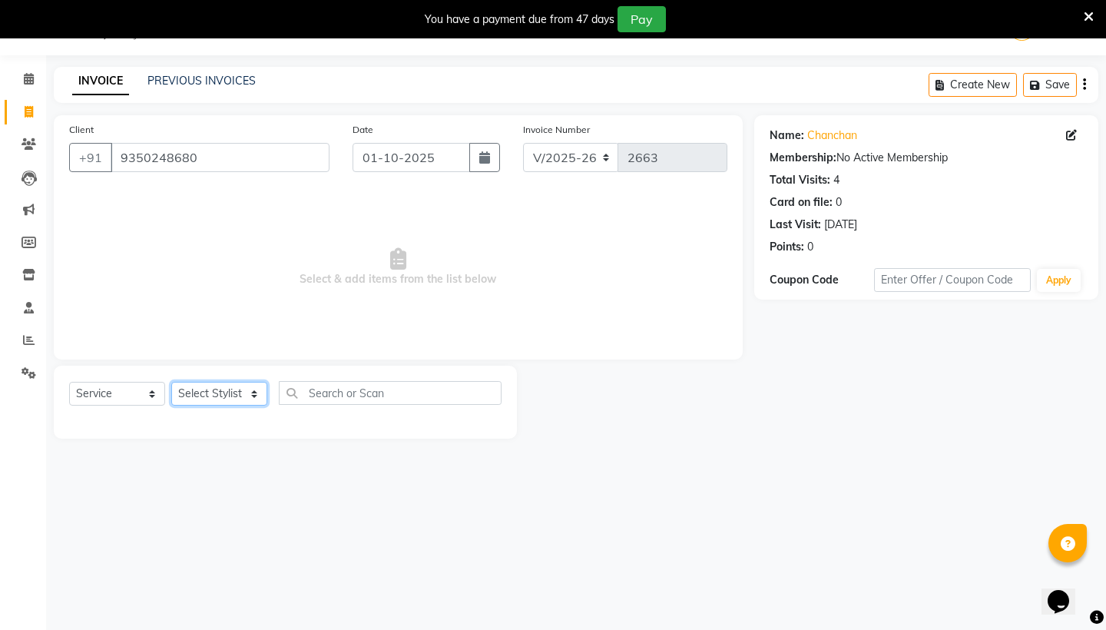
select select "28392"
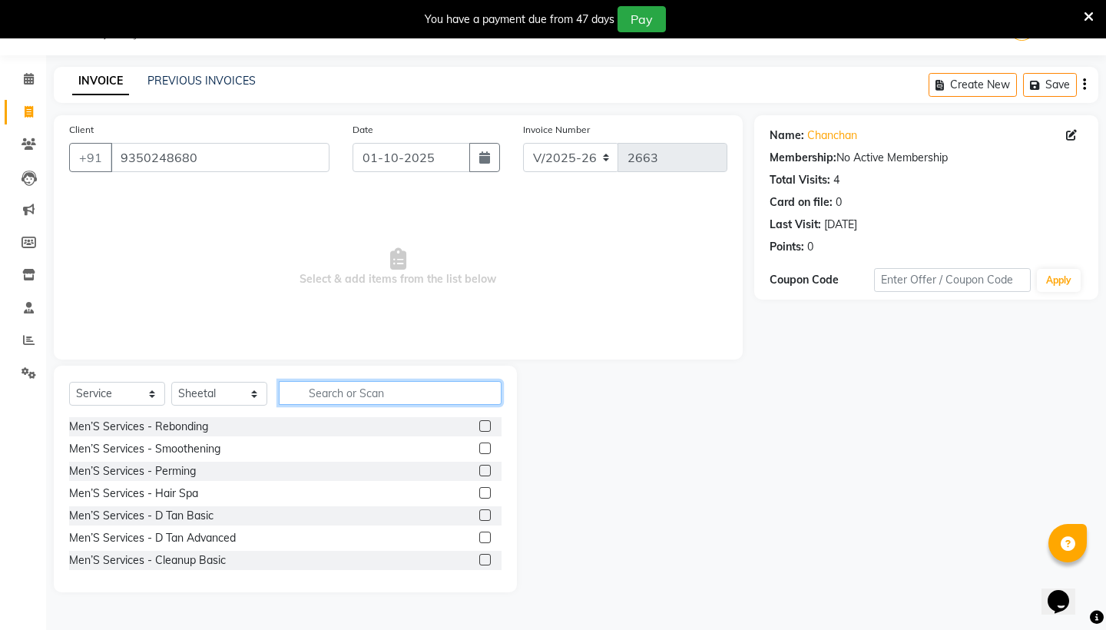
click at [298, 393] on input "text" at bounding box center [390, 393] width 223 height 24
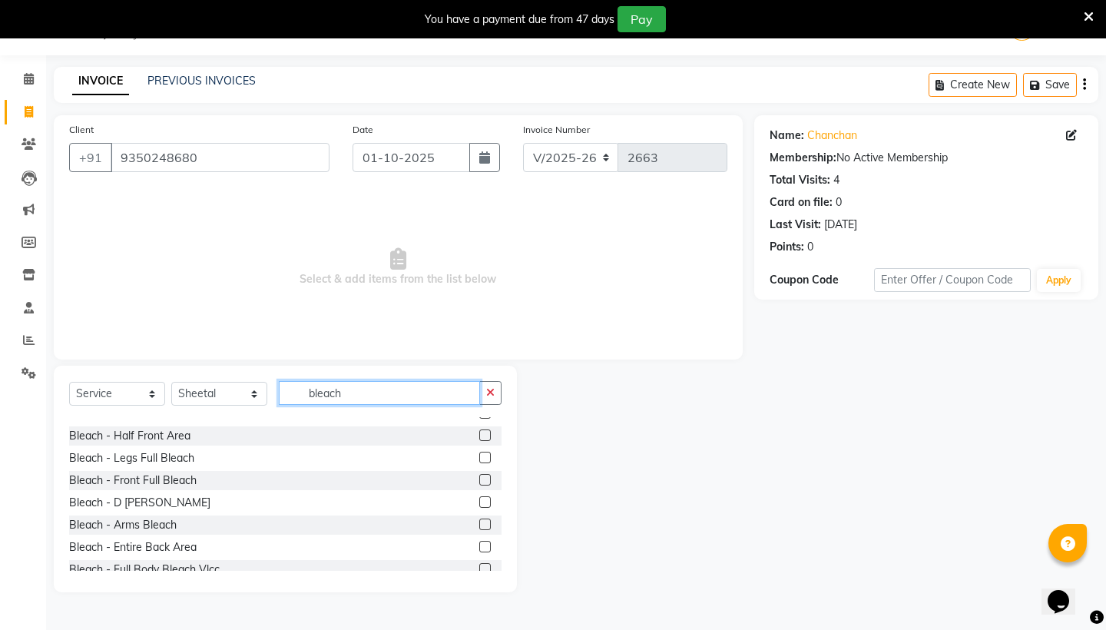
scroll to position [300, 0]
type input "bleach"
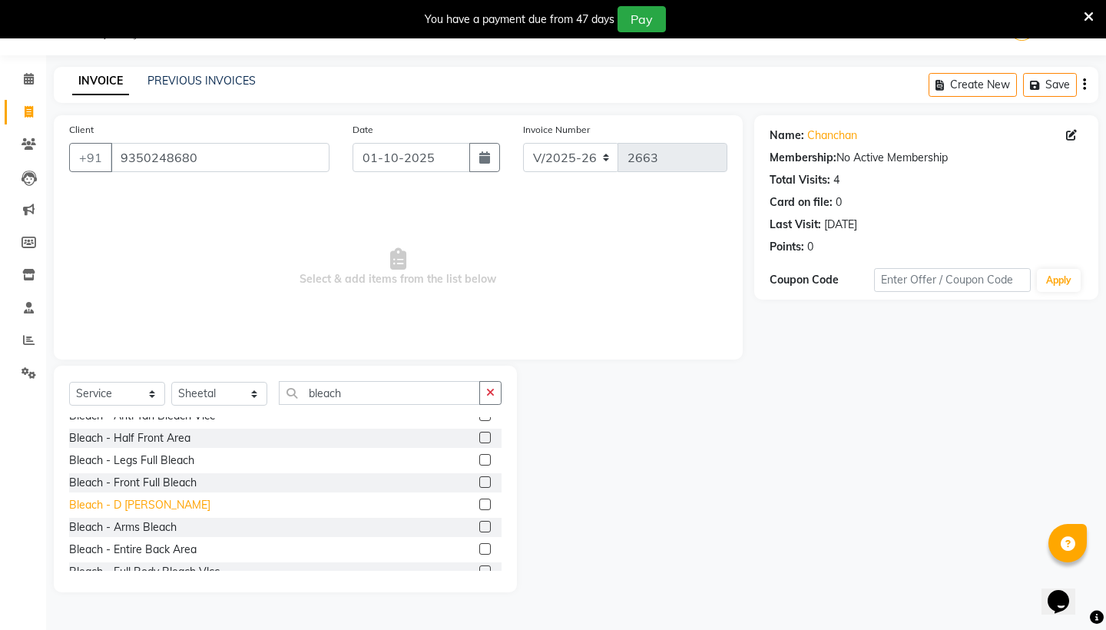
click at [143, 500] on div "Bleach - D Tan Bleach" at bounding box center [139, 505] width 141 height 16
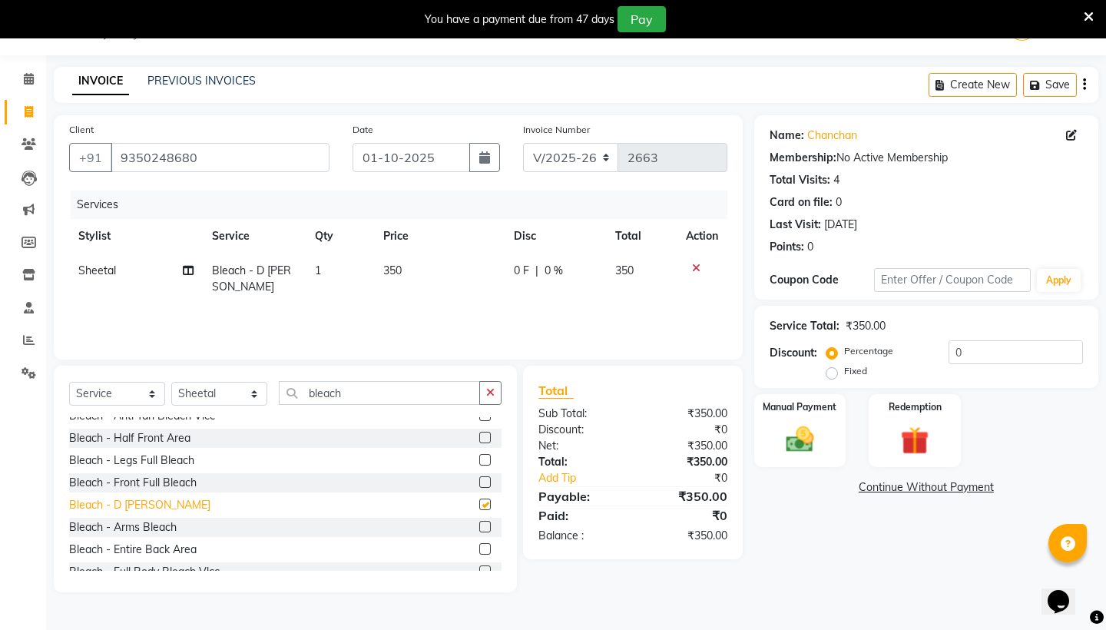
checkbox input "false"
click at [800, 419] on div "Manual Payment" at bounding box center [799, 430] width 95 height 76
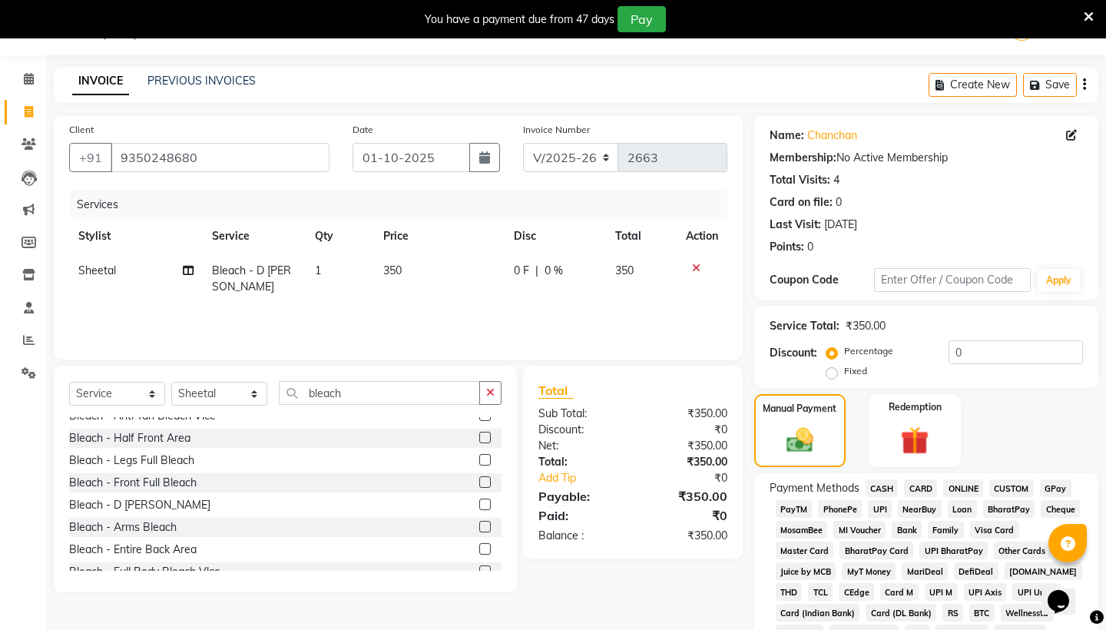
click at [886, 485] on span "CASH" at bounding box center [882, 488] width 33 height 18
click at [884, 505] on span "UPI" at bounding box center [880, 509] width 24 height 18
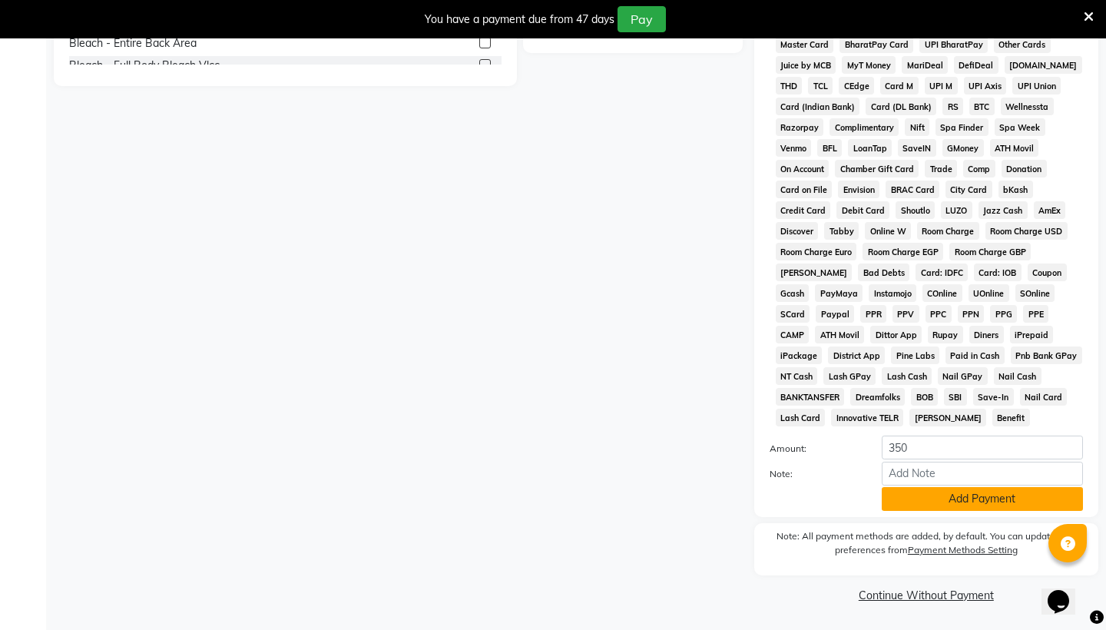
scroll to position [544, 0]
click at [912, 504] on button "Add Payment" at bounding box center [982, 500] width 201 height 24
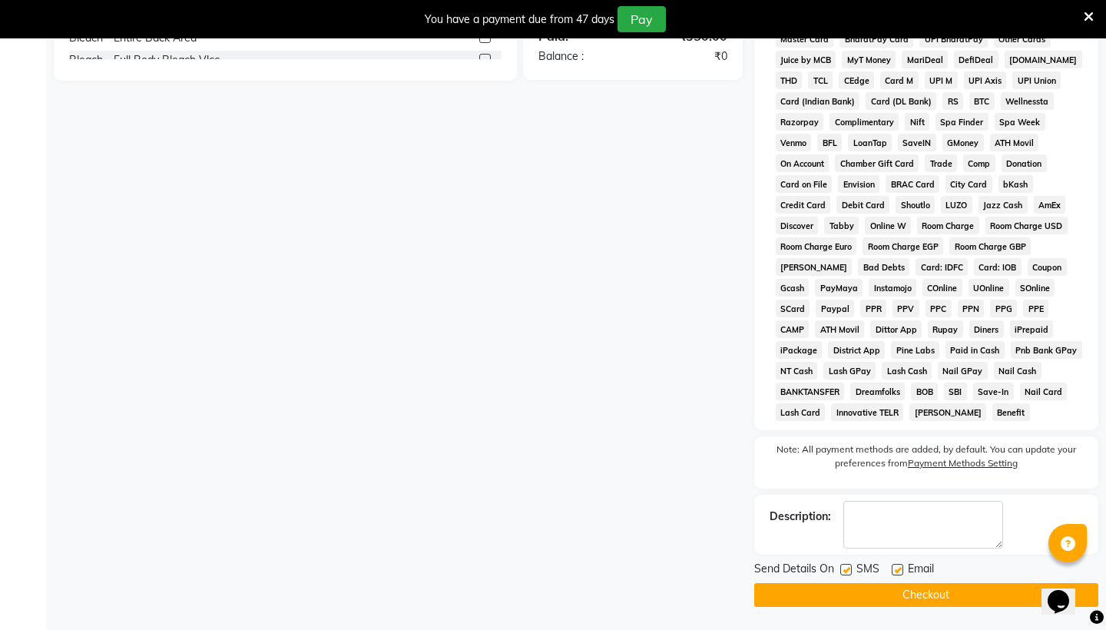
click at [904, 587] on button "Checkout" at bounding box center [926, 595] width 344 height 24
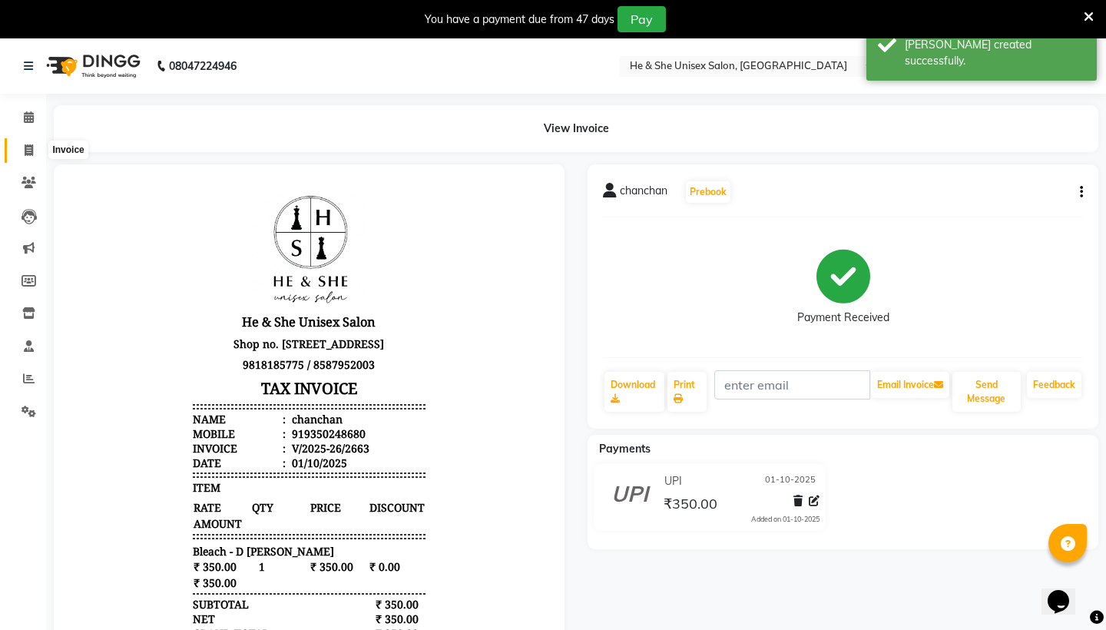
click at [22, 142] on span at bounding box center [28, 151] width 27 height 18
select select "service"
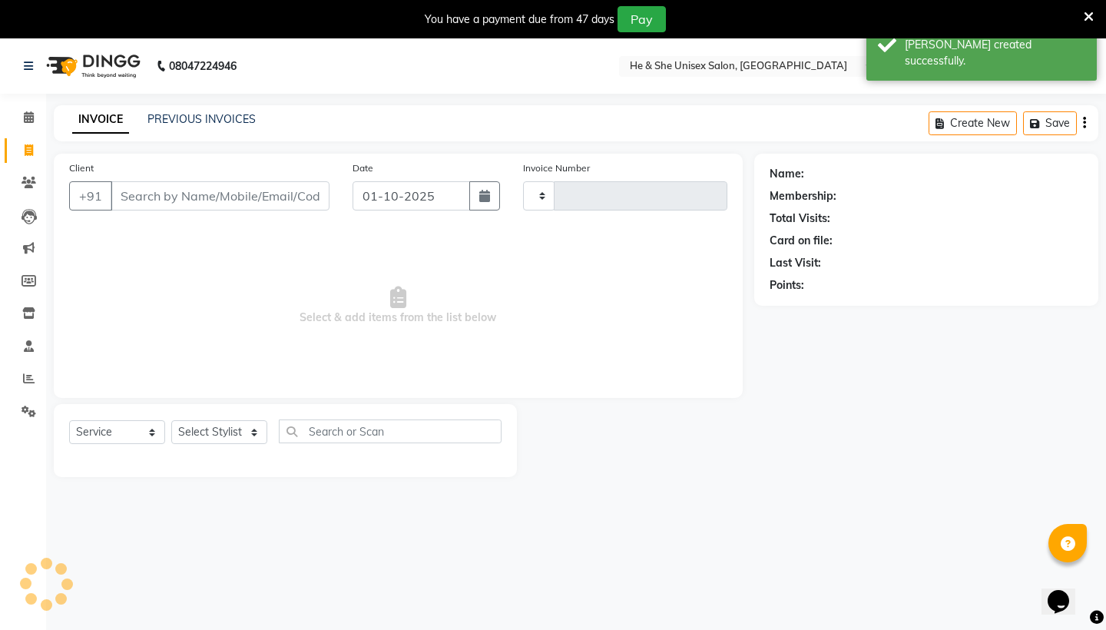
type input "2664"
select select "4745"
click at [25, 118] on icon at bounding box center [29, 117] width 10 height 12
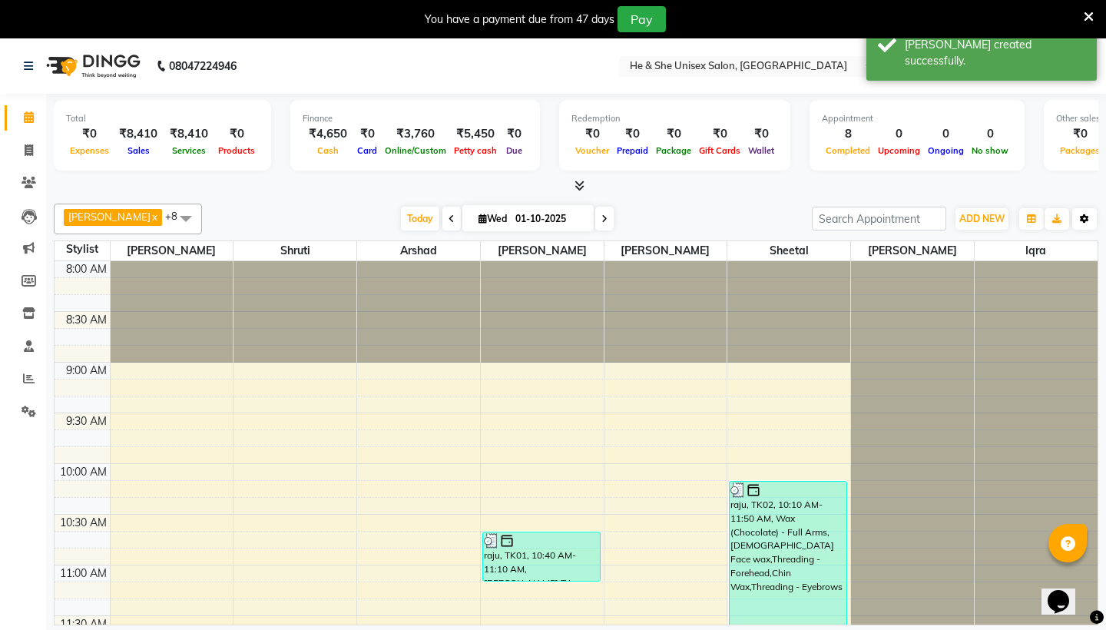
click at [1080, 215] on icon "button" at bounding box center [1084, 218] width 9 height 9
click at [1088, 224] on button "Toggle Dropdown" at bounding box center [1084, 219] width 25 height 22
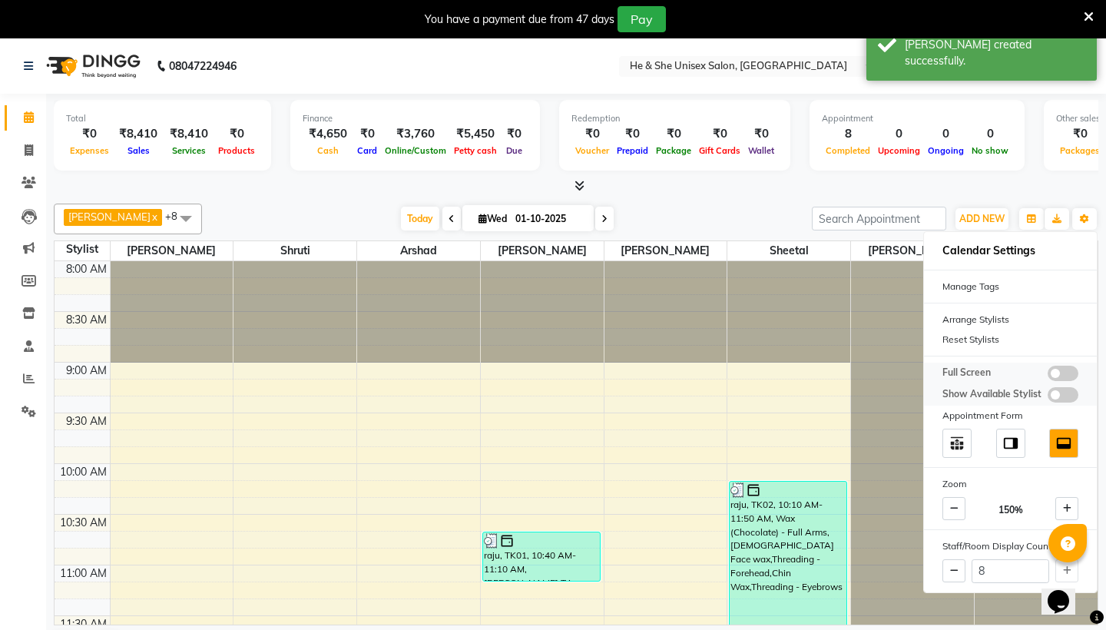
click at [1053, 373] on span at bounding box center [1063, 373] width 31 height 15
click at [1048, 376] on input "checkbox" at bounding box center [1048, 376] width 0 height 0
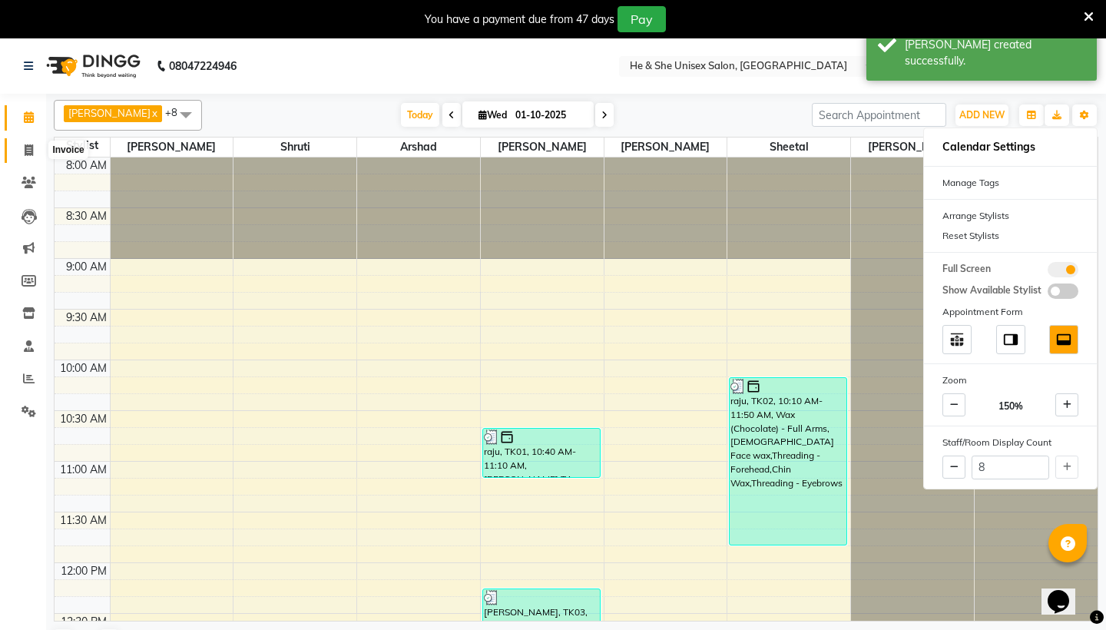
click at [20, 145] on span at bounding box center [28, 151] width 27 height 18
select select "service"
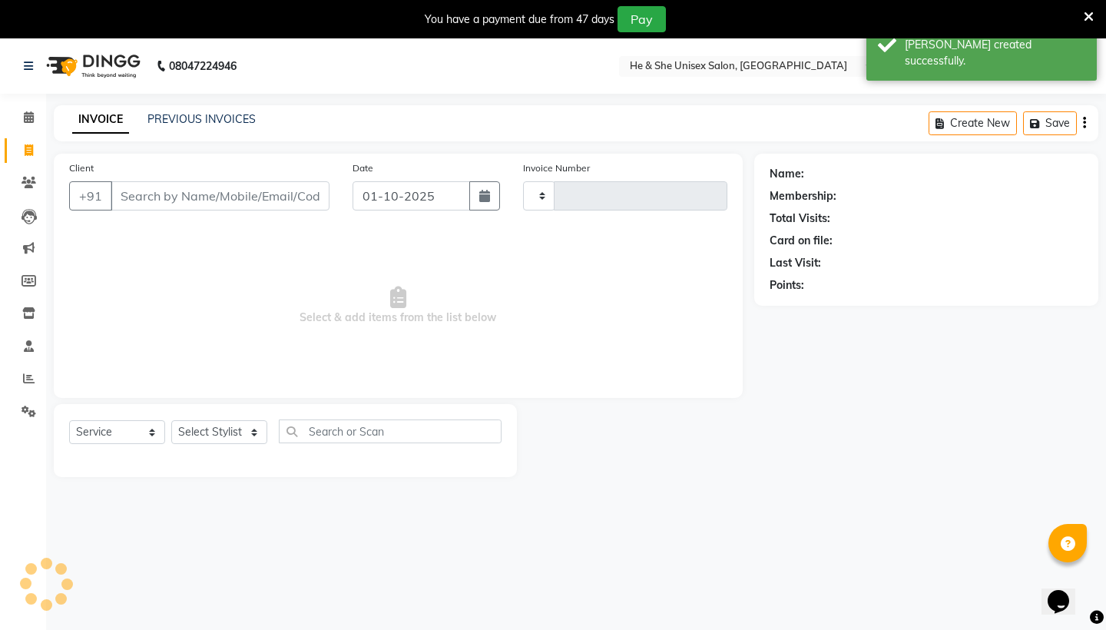
type input "2664"
select select "4745"
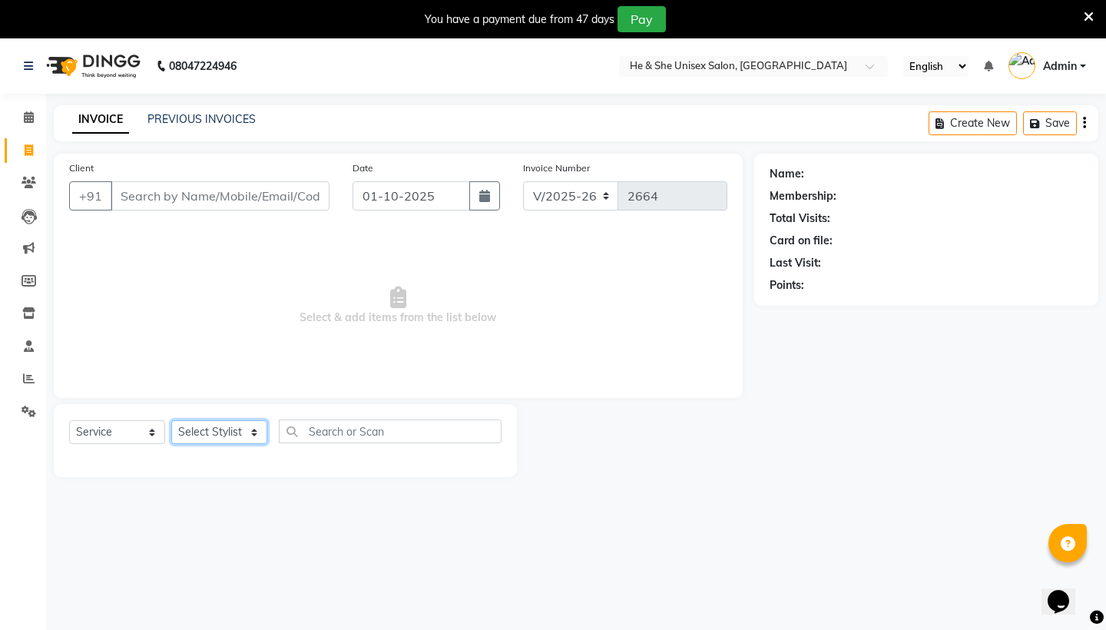
select select "28386"
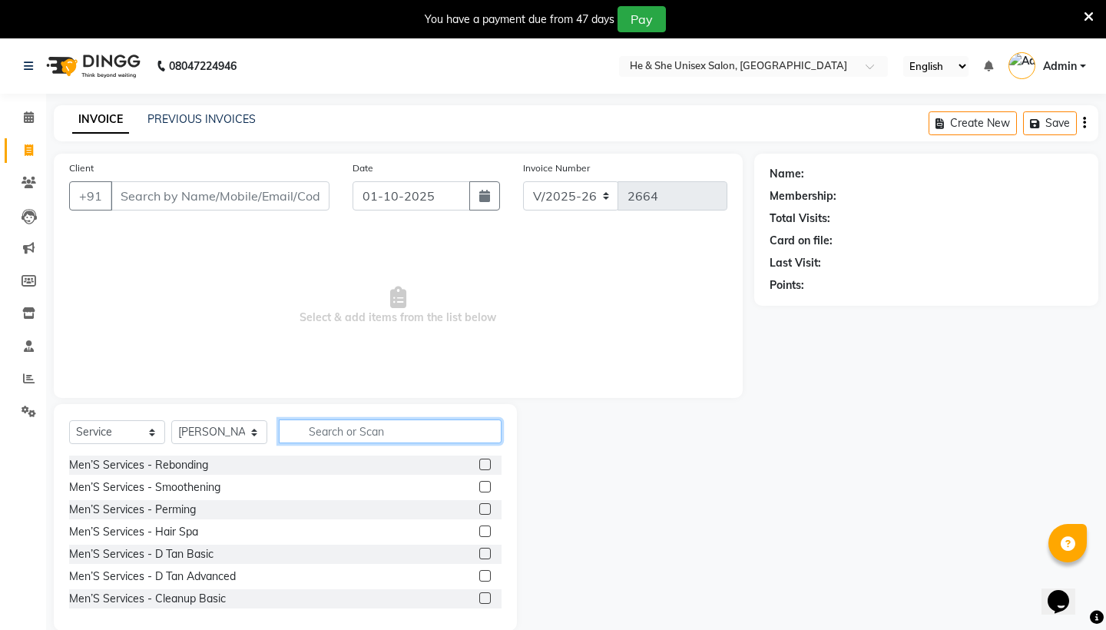
click at [297, 442] on input "text" at bounding box center [390, 431] width 223 height 24
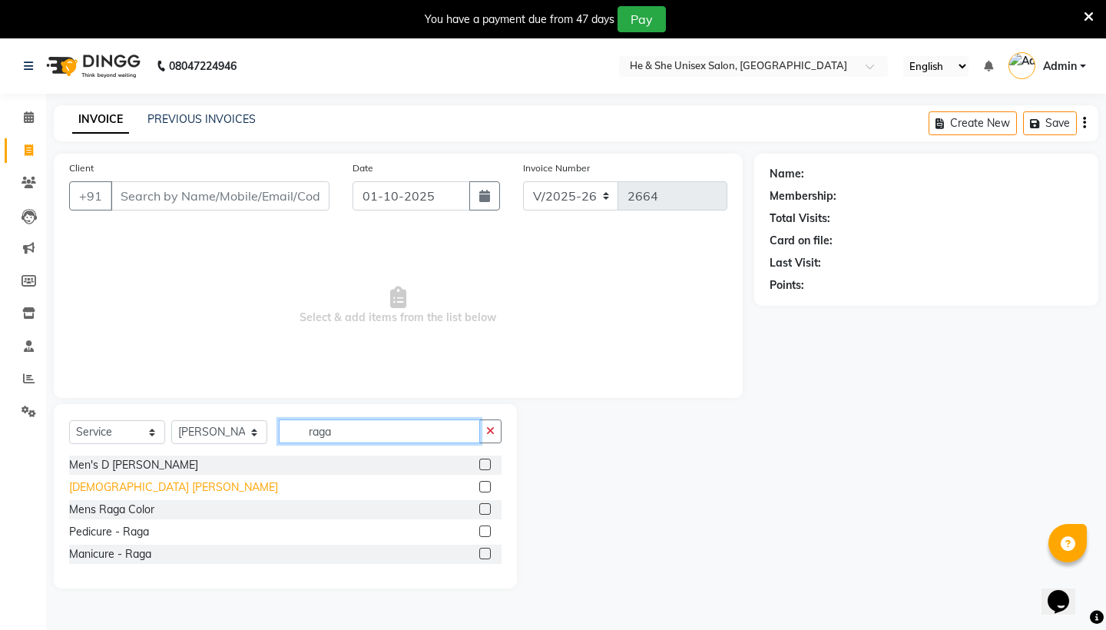
type input "raga"
click at [108, 488] on div "[DEMOGRAPHIC_DATA] [PERSON_NAME]" at bounding box center [173, 487] width 209 height 16
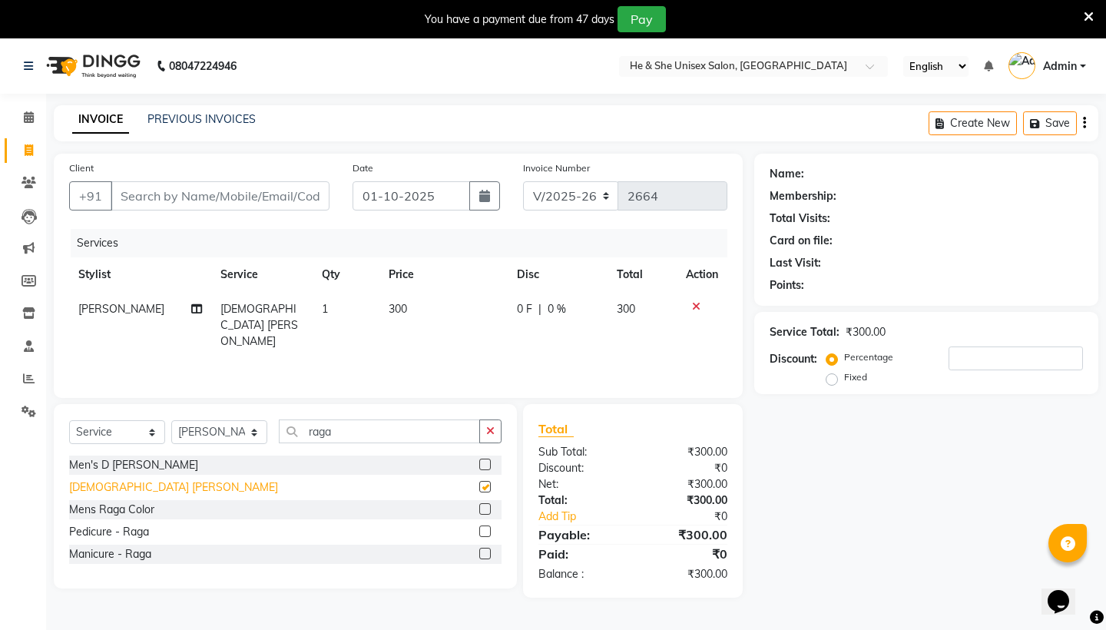
checkbox input "false"
click at [373, 430] on input "raga" at bounding box center [379, 431] width 201 height 24
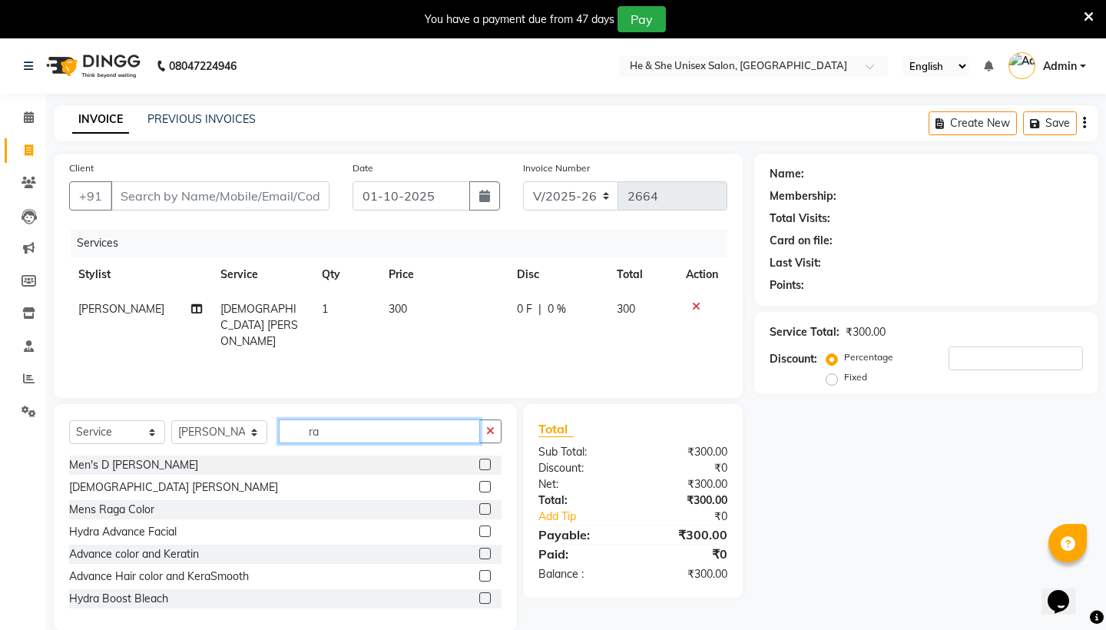
type input "r"
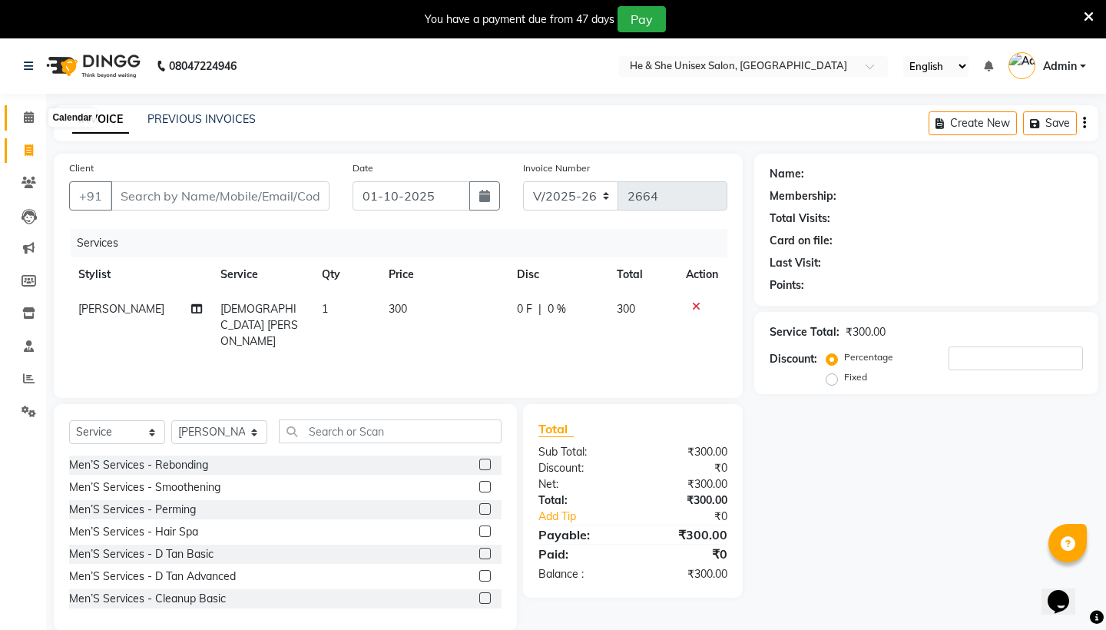
click at [29, 112] on icon at bounding box center [29, 117] width 10 height 12
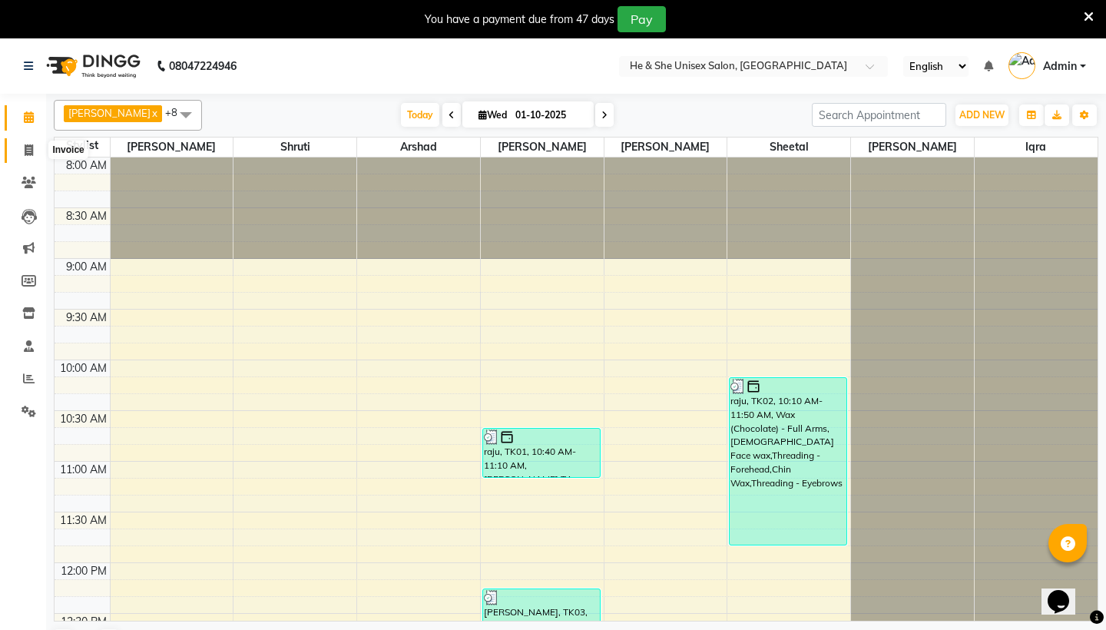
click at [31, 149] on icon at bounding box center [29, 150] width 8 height 12
select select "4745"
select select "service"
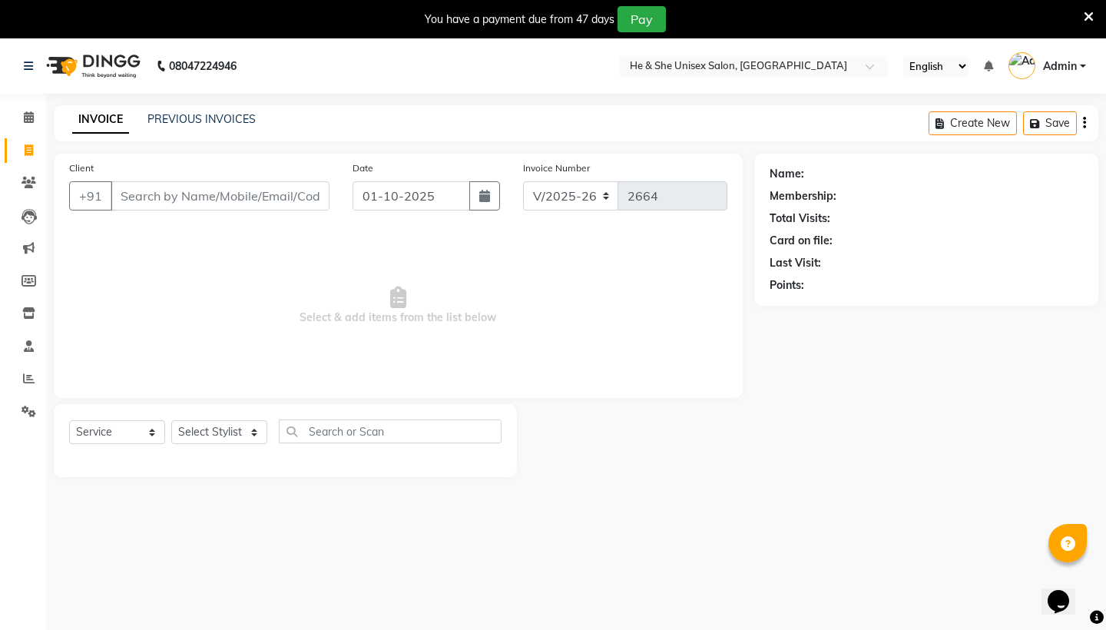
click at [121, 208] on input "Client" at bounding box center [220, 195] width 219 height 29
click at [28, 115] on icon at bounding box center [29, 117] width 10 height 12
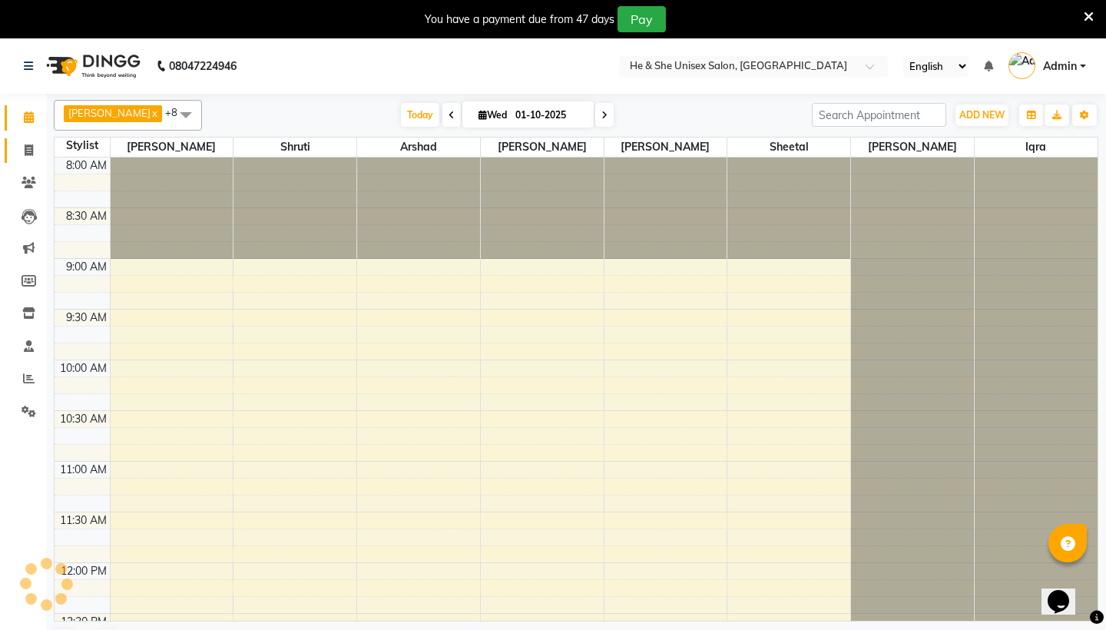
scroll to position [825, 0]
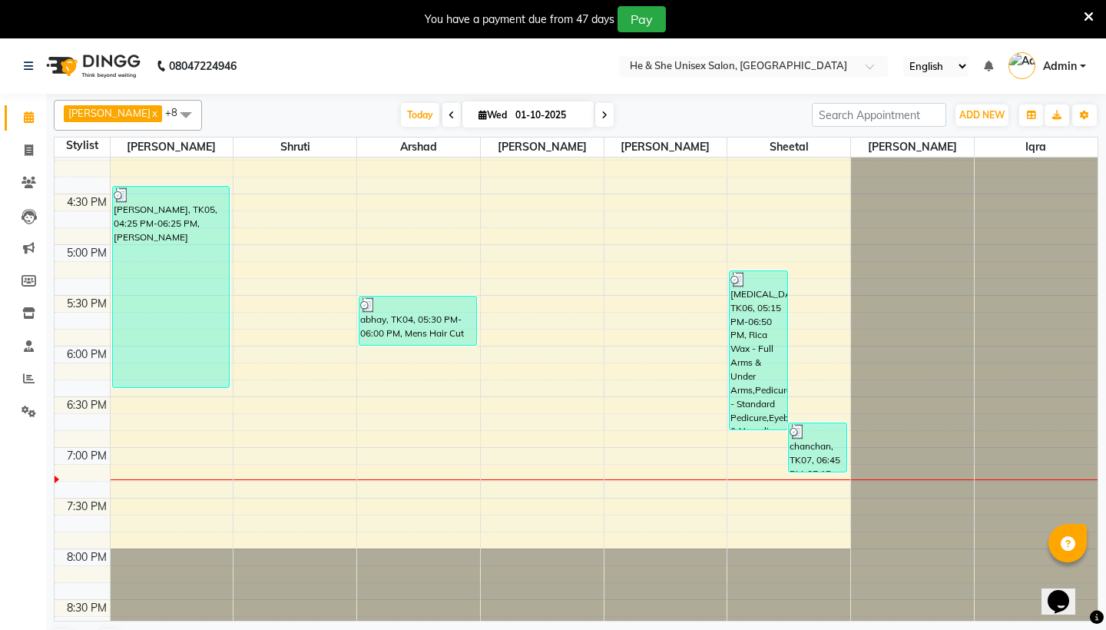
click at [25, 163] on li "Invoice" at bounding box center [23, 150] width 46 height 33
click at [26, 152] on icon at bounding box center [29, 150] width 8 height 12
select select "service"
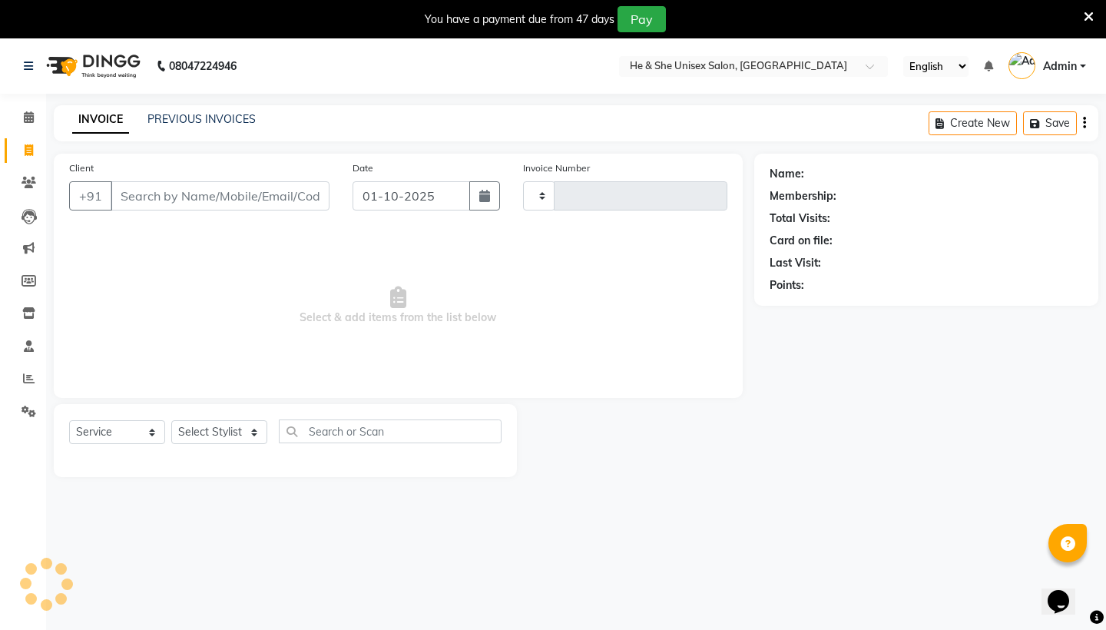
type input "2664"
select select "4745"
click at [139, 196] on input "Client" at bounding box center [220, 195] width 219 height 29
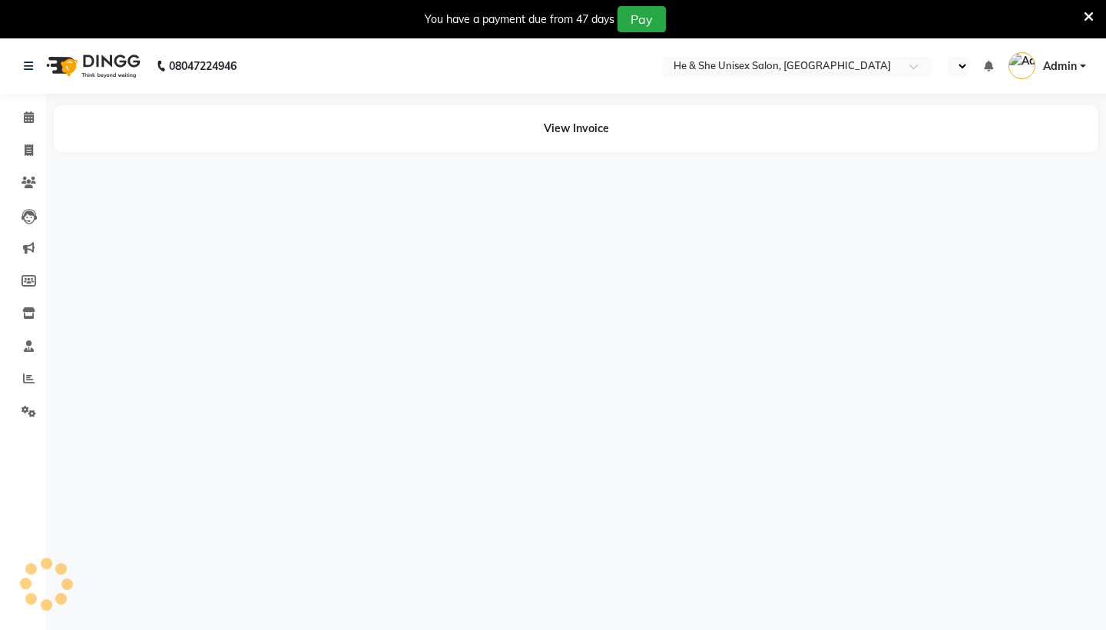
select select "en"
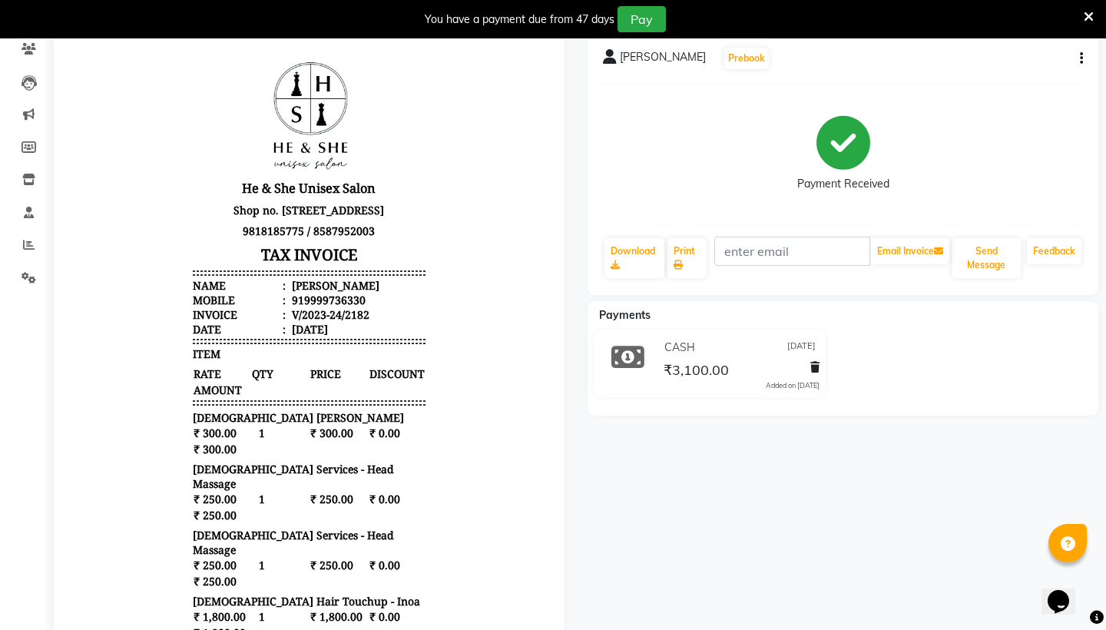
scroll to position [80, 0]
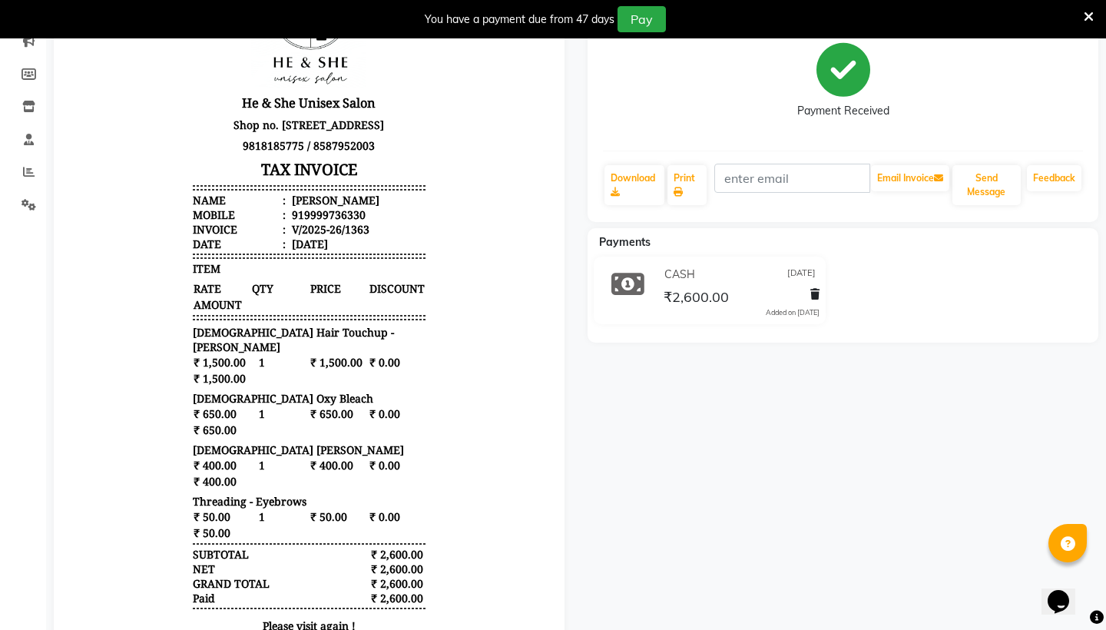
scroll to position [215, 0]
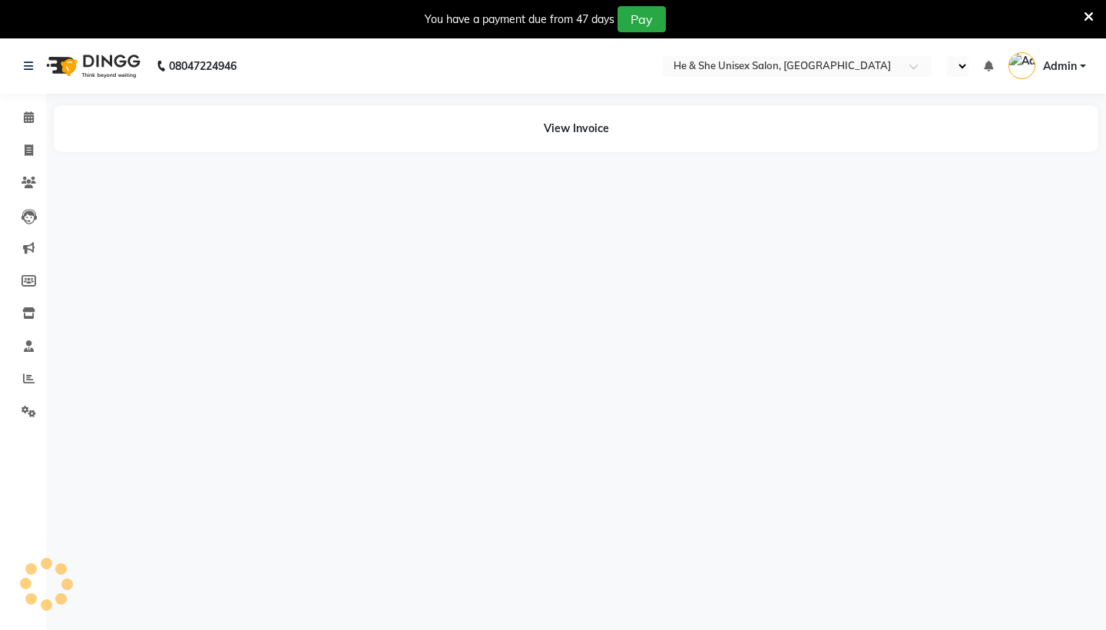
select select "en"
